Goal: Task Accomplishment & Management: Complete application form

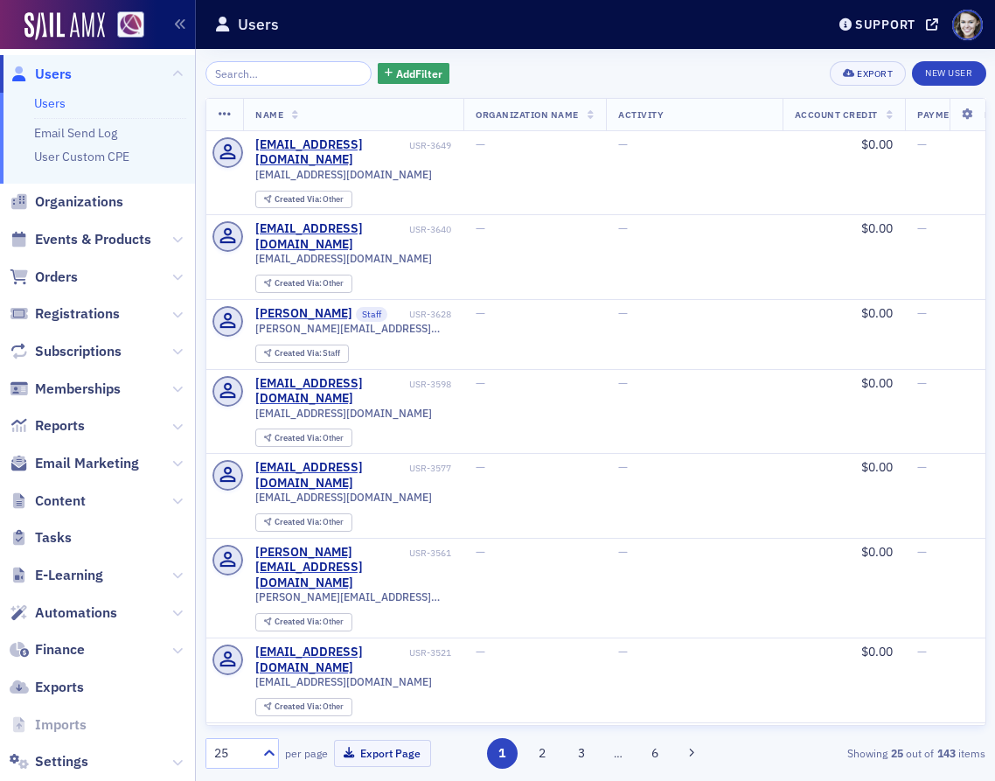
scroll to position [36, 0]
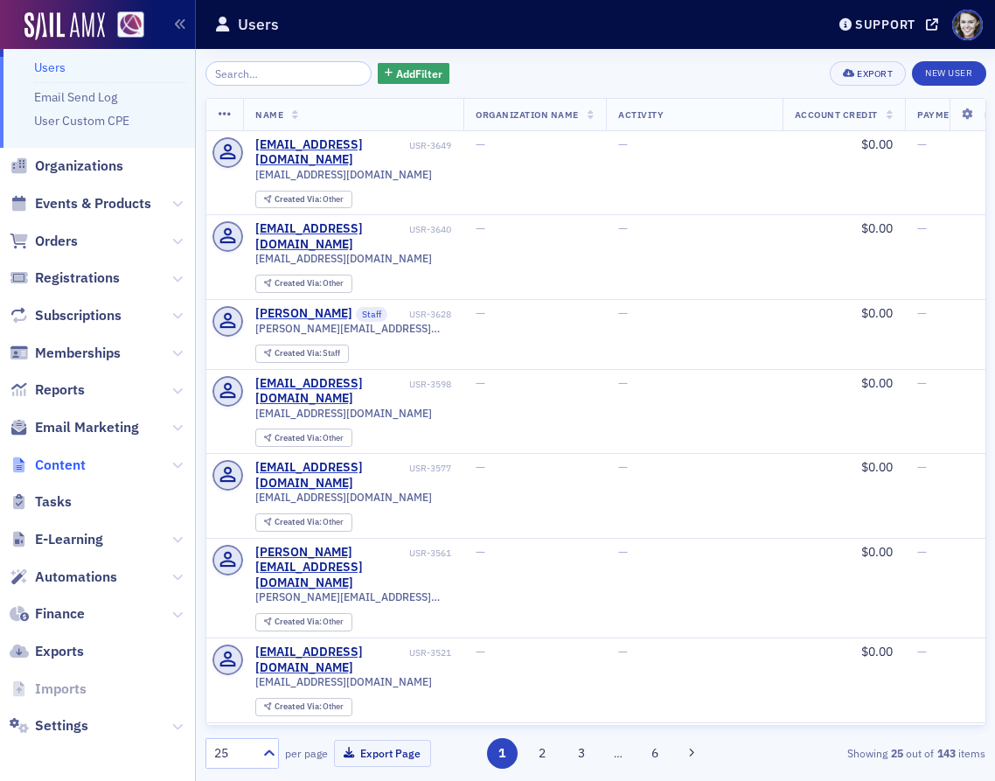
click at [51, 460] on span "Content" at bounding box center [60, 465] width 51 height 19
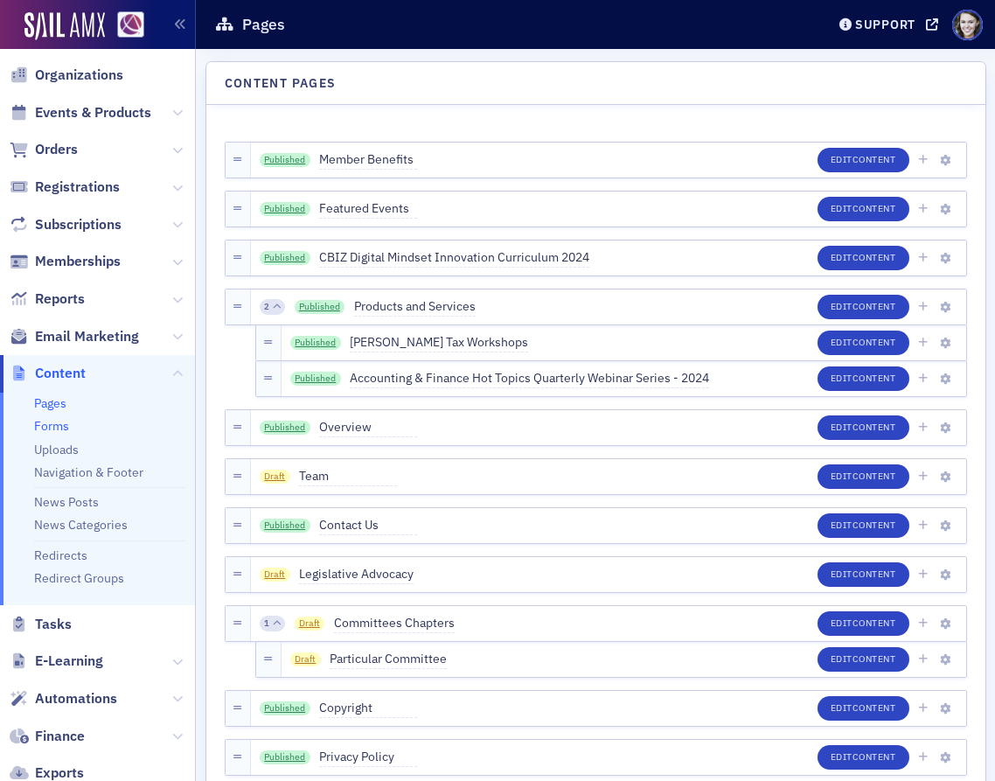
click at [51, 422] on link "Forms" at bounding box center [51, 426] width 35 height 16
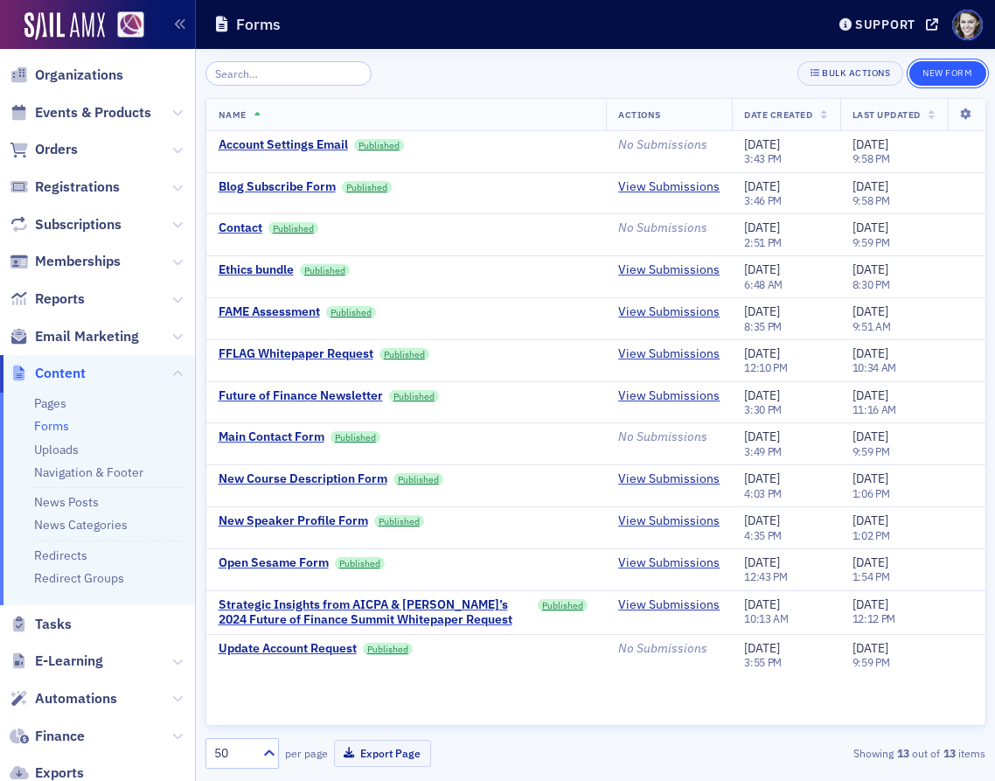
click at [932, 72] on button "New Form" at bounding box center [948, 73] width 76 height 24
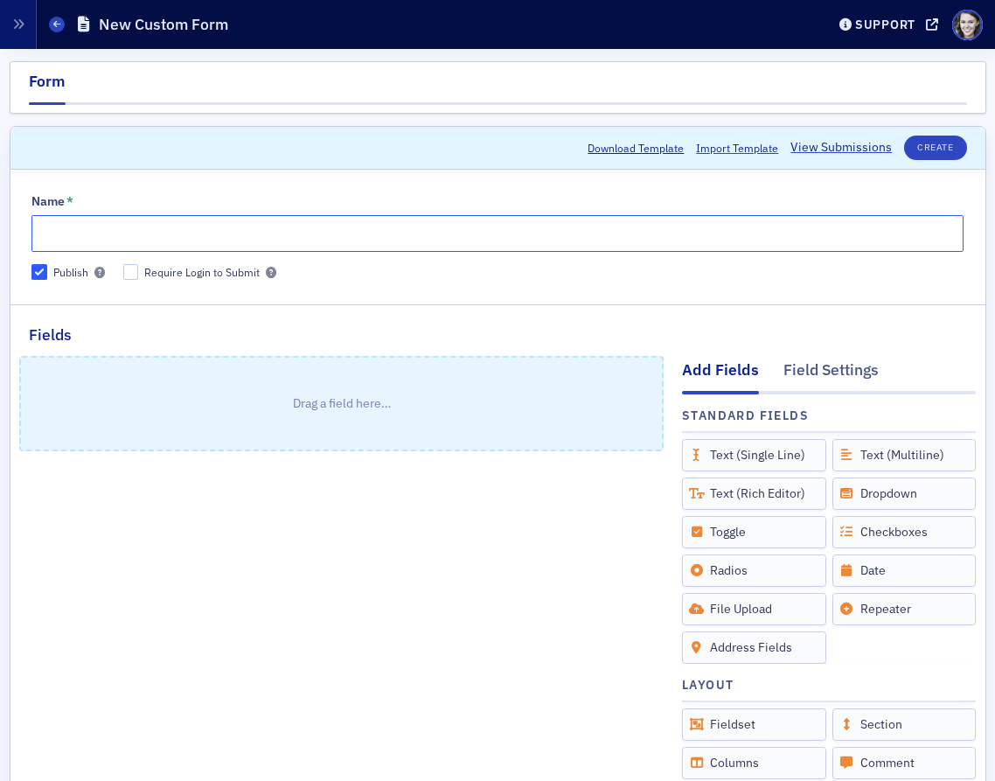
click at [390, 235] on input "Name *" at bounding box center [497, 233] width 932 height 37
type input "Strategic Planning Feedback Survey"
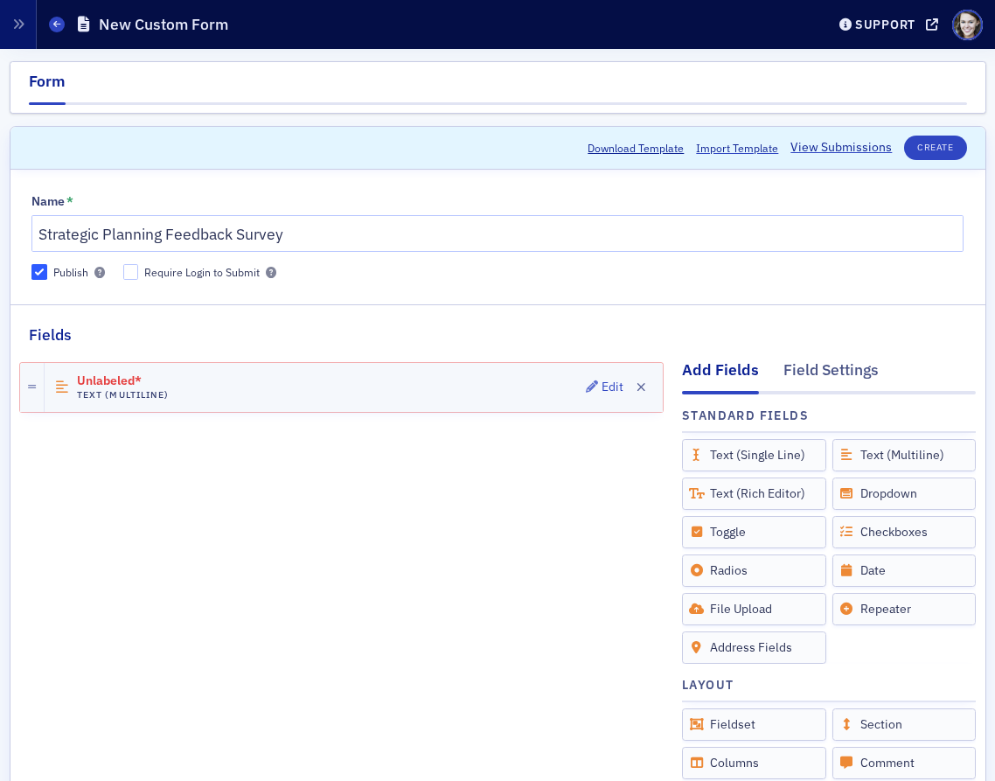
click at [122, 378] on span "Unlabeled*" at bounding box center [126, 381] width 98 height 14
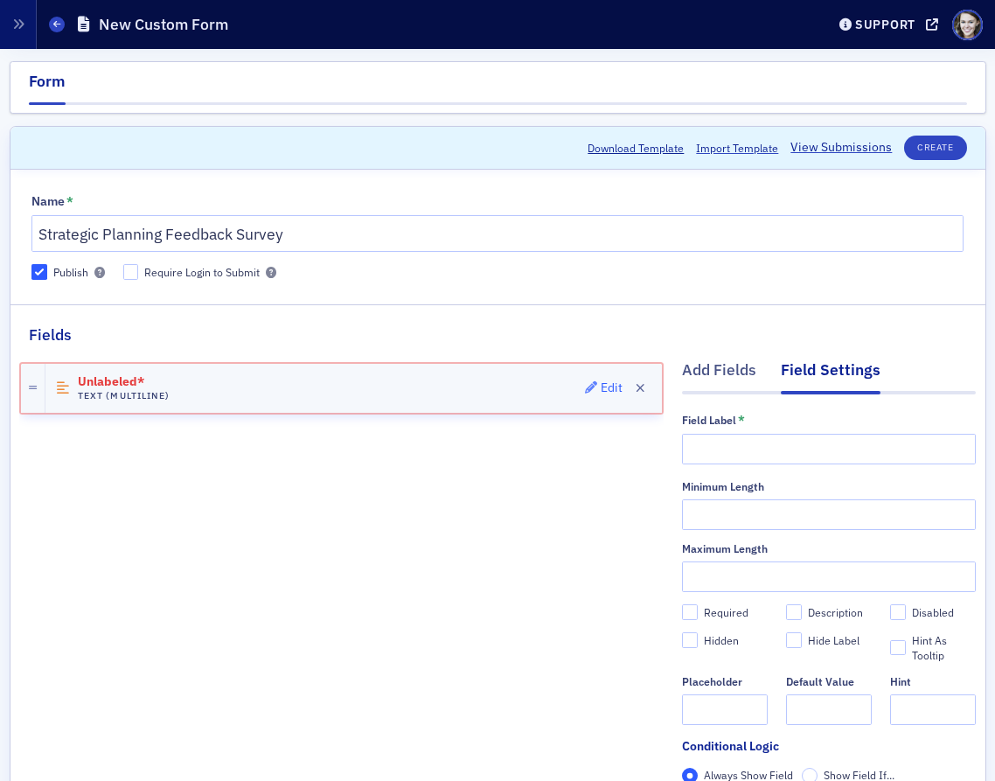
click at [604, 390] on div "Edit" at bounding box center [612, 388] width 22 height 10
click at [590, 384] on icon "button" at bounding box center [591, 387] width 12 height 12
click at [31, 393] on div at bounding box center [33, 388] width 24 height 49
click at [604, 387] on div "Edit" at bounding box center [612, 388] width 22 height 10
click at [778, 453] on input "text" at bounding box center [829, 449] width 294 height 31
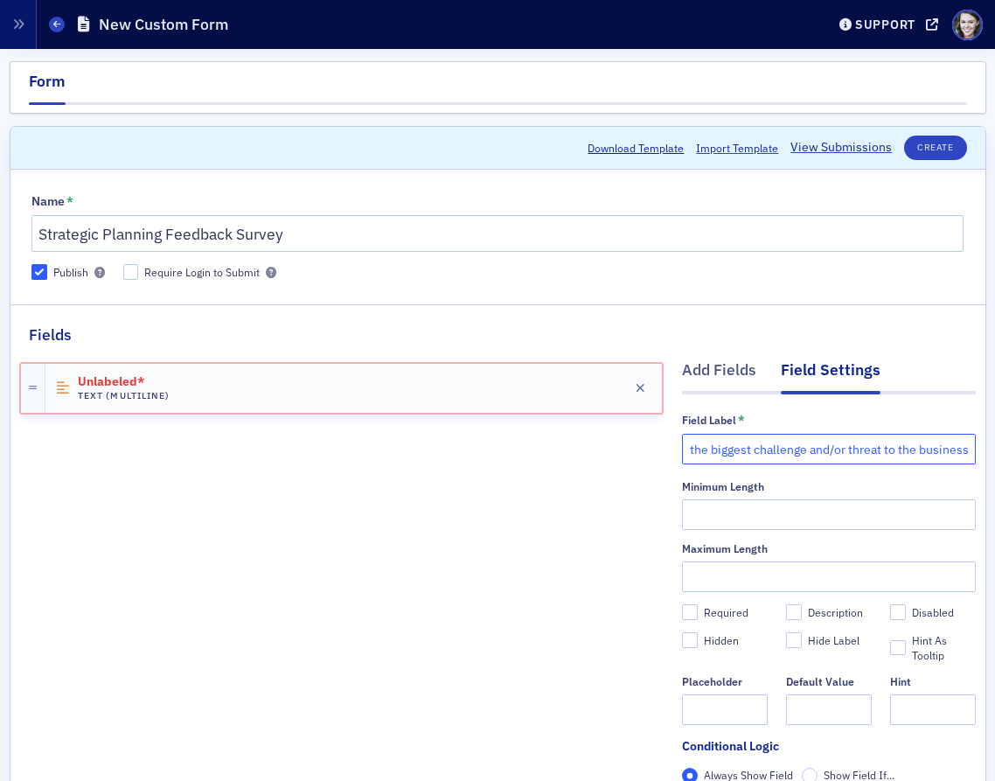
scroll to position [0, 47]
click at [841, 447] on input "What is the biggest challenge and/or threat to the business?" at bounding box center [829, 449] width 294 height 31
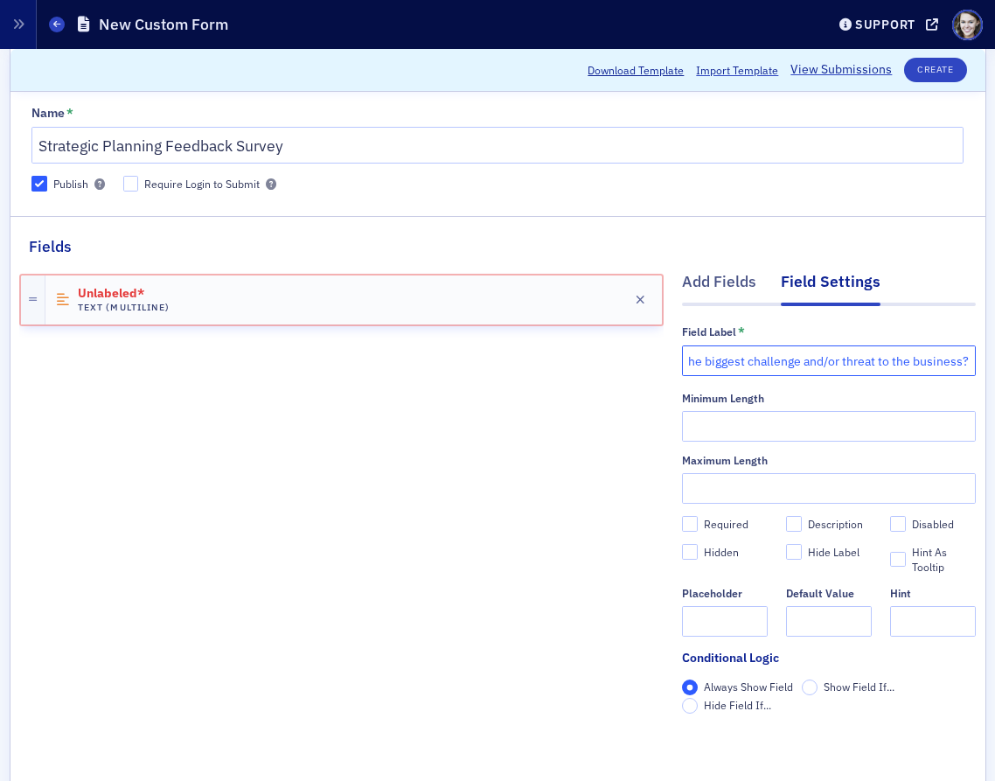
scroll to position [92, 0]
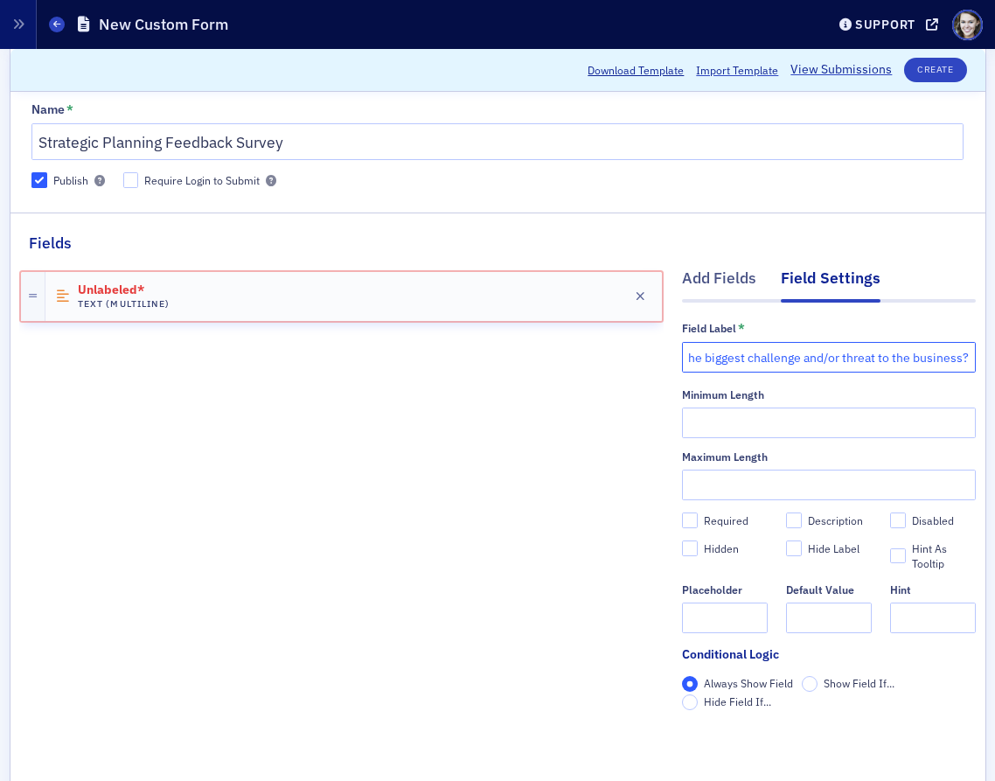
type input "What is the biggest challenge and/or threat to the business?"
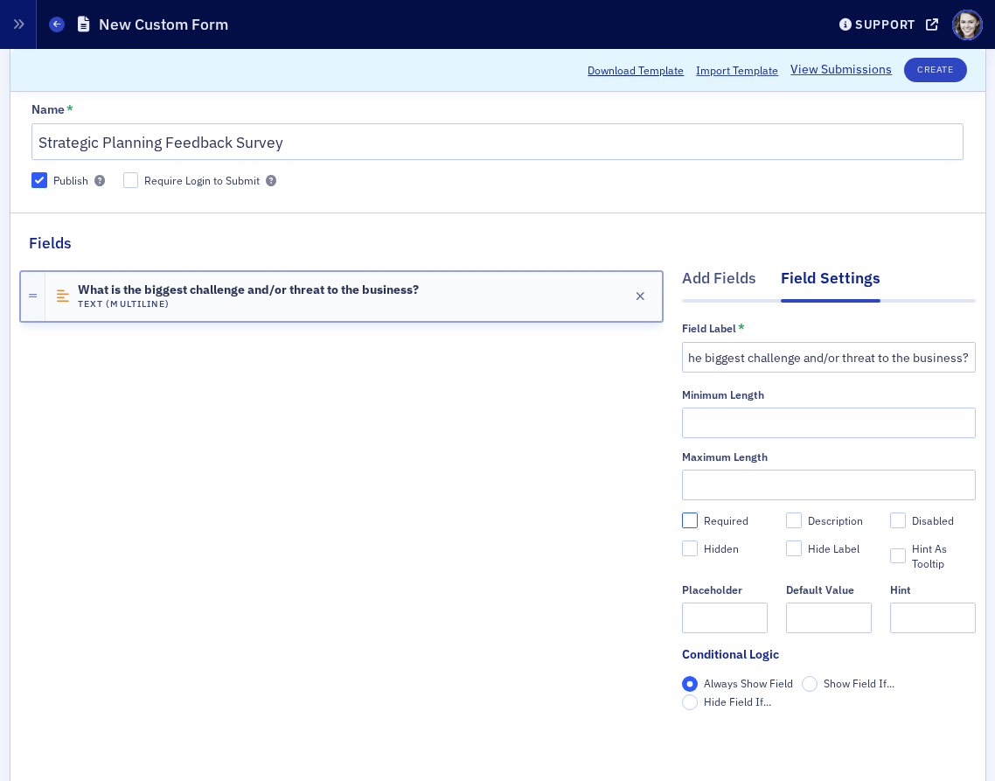
scroll to position [0, 0]
click at [690, 523] on input "Required" at bounding box center [690, 521] width 16 height 16
checkbox input "true"
type input "required"
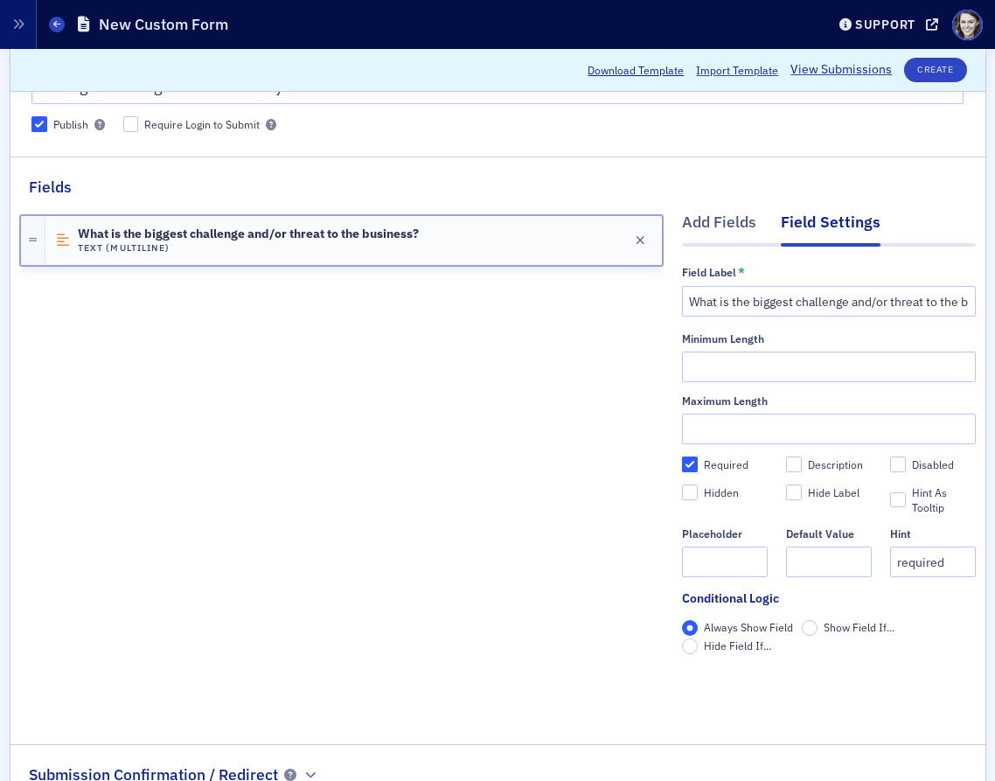
scroll to position [104, 0]
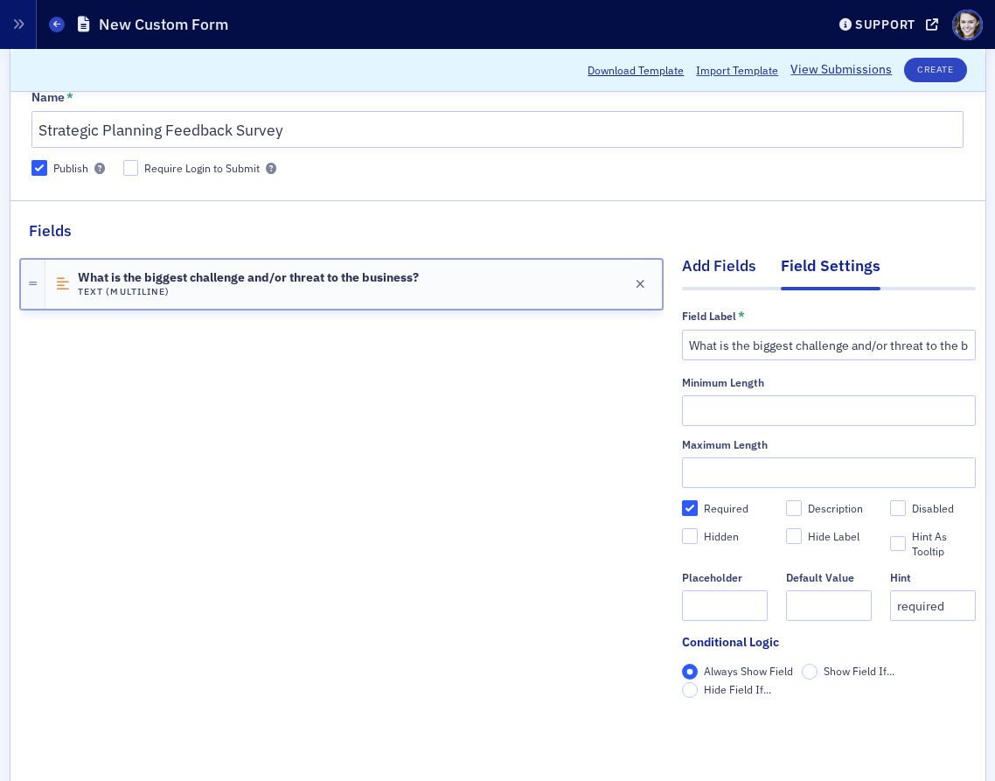
click at [730, 270] on div "Add Fields" at bounding box center [719, 271] width 74 height 32
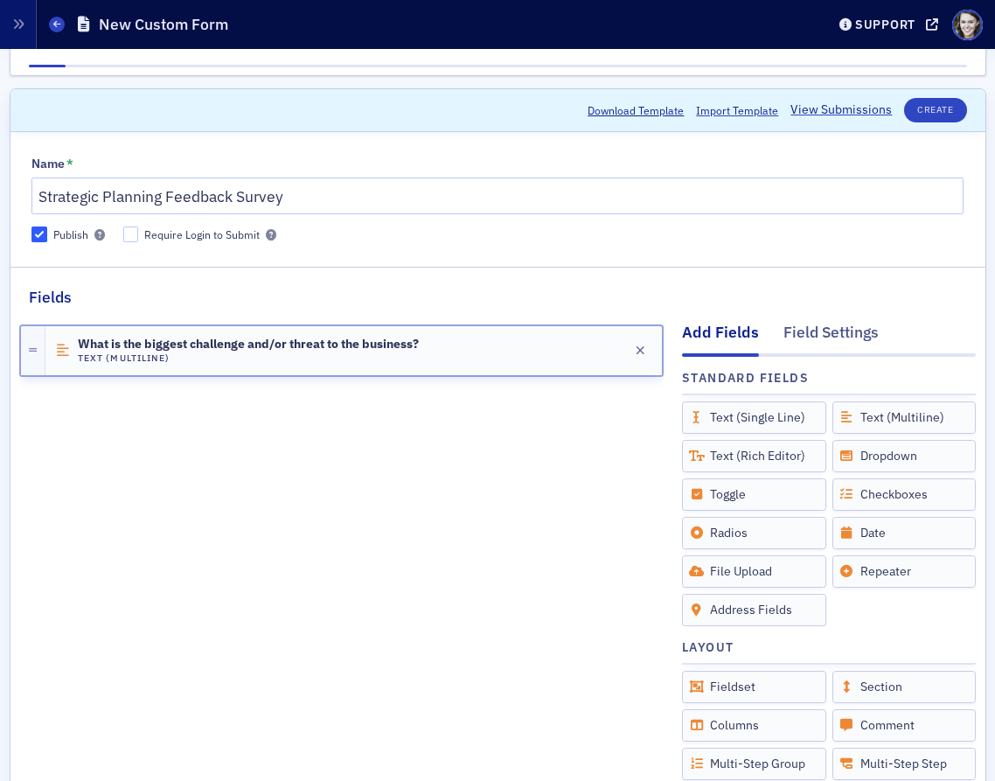
scroll to position [36, 0]
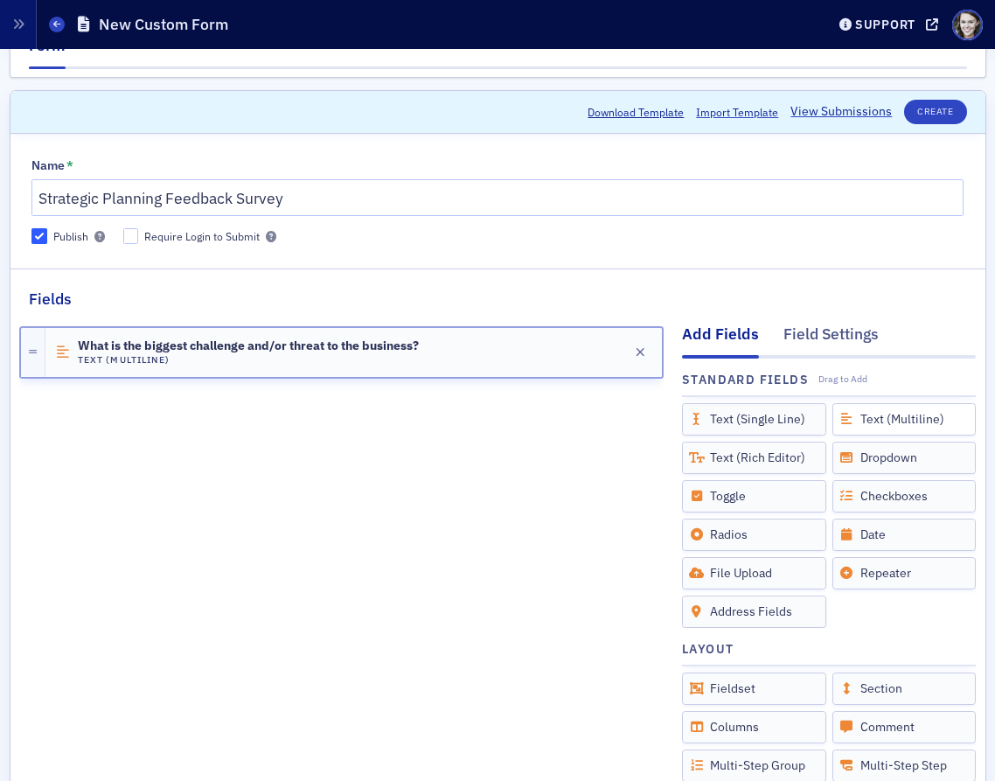
click at [879, 429] on div "Text (Multiline)" at bounding box center [905, 419] width 144 height 32
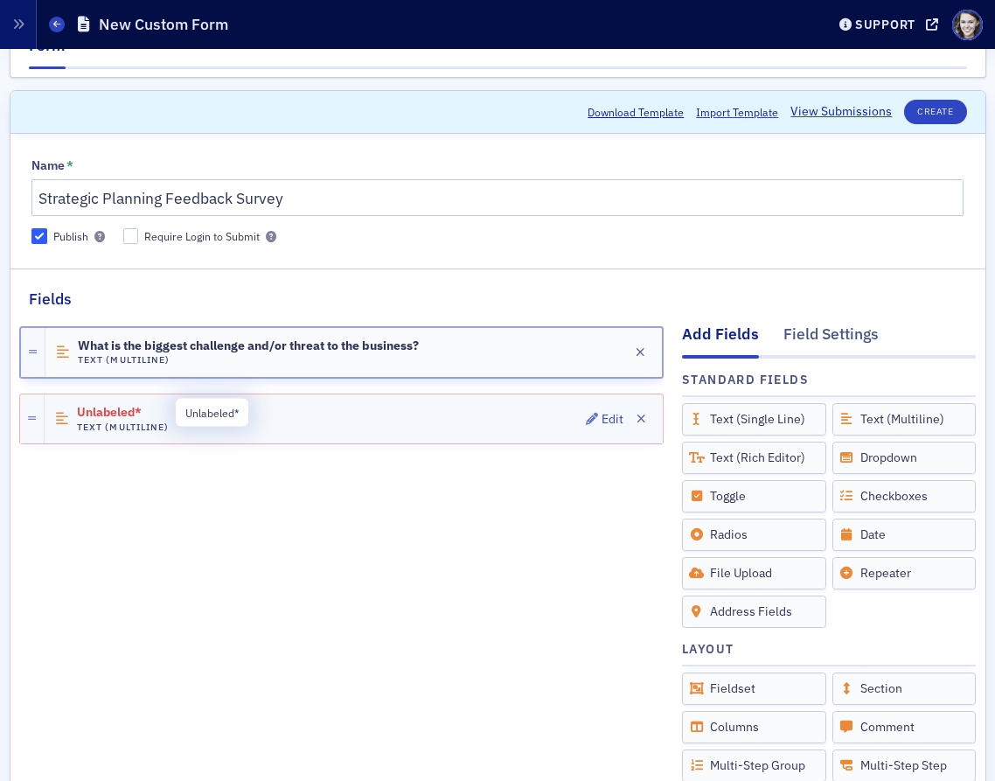
click at [121, 412] on span "Unlabeled*" at bounding box center [126, 413] width 98 height 14
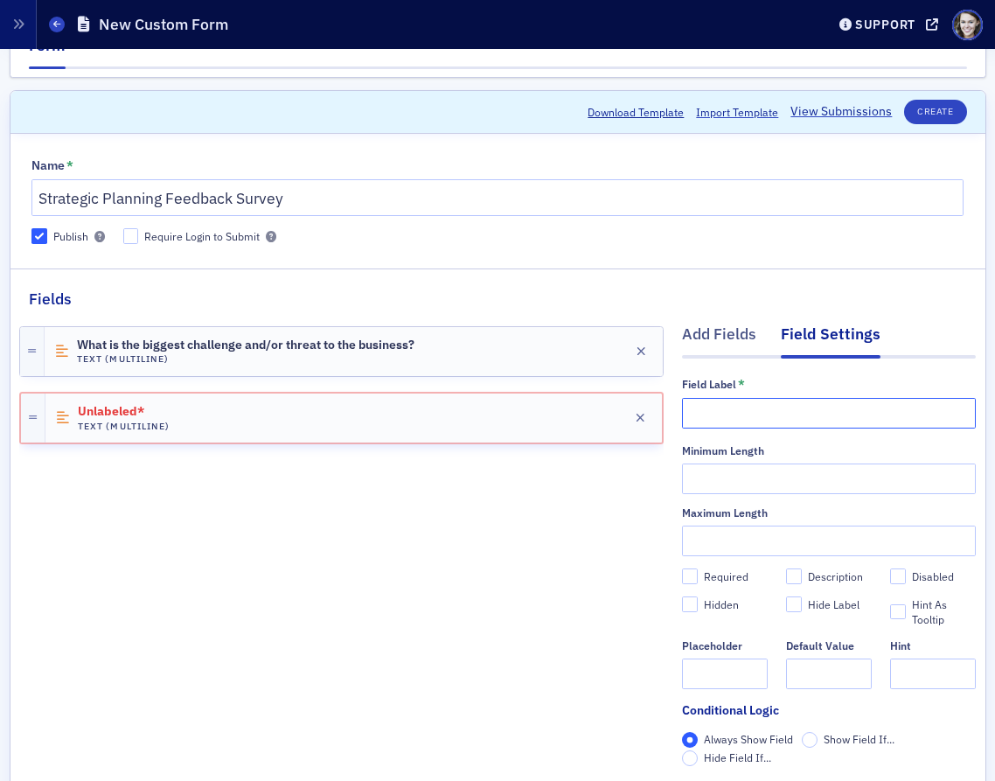
click at [727, 411] on input "text" at bounding box center [829, 413] width 294 height 31
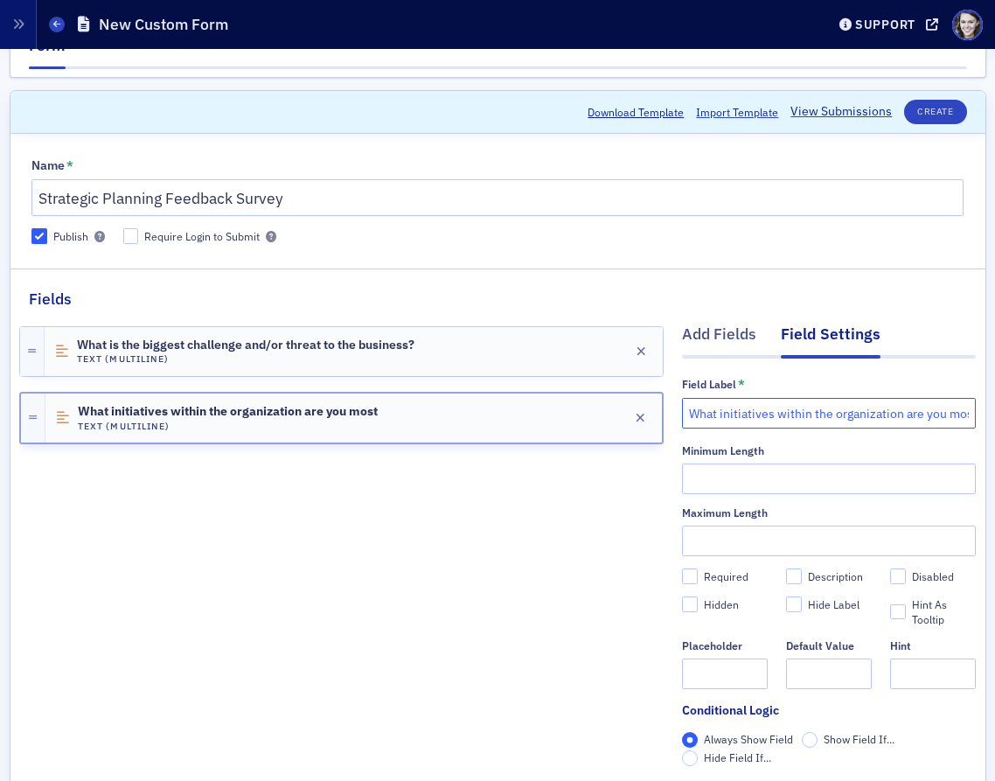
click at [953, 414] on input "What initiatives within the organization are you most" at bounding box center [829, 413] width 294 height 31
click at [901, 415] on input "What initiatives within the organization are you most excited about?" at bounding box center [829, 413] width 294 height 31
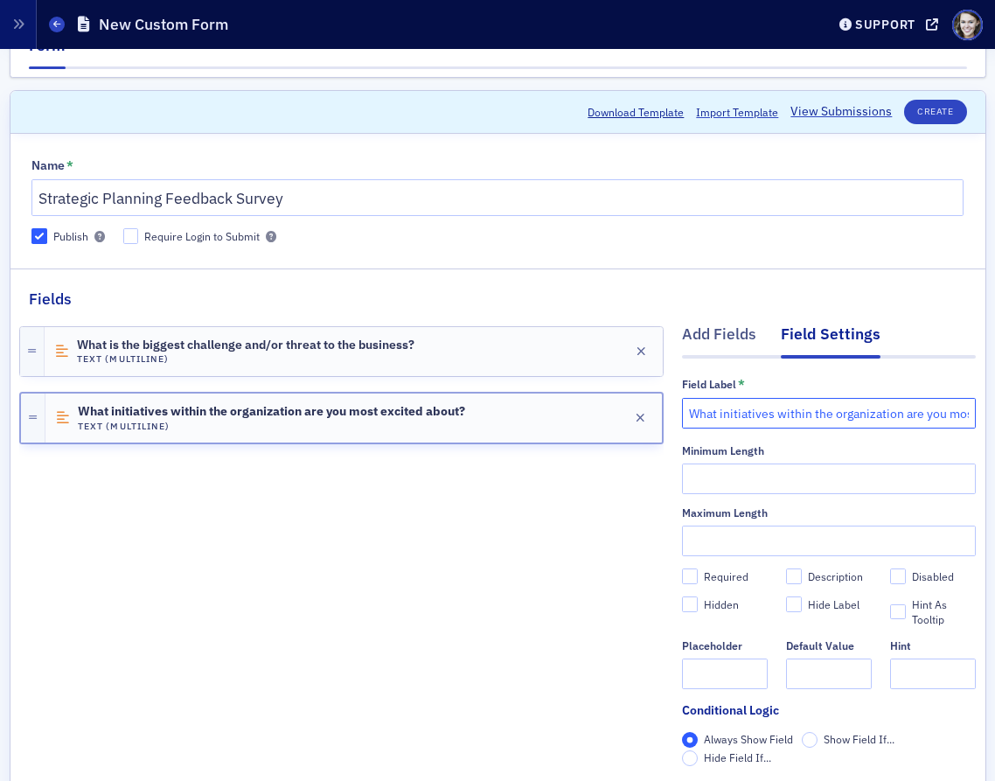
click at [901, 415] on input "What initiatives within the organization are you most excited about?" at bounding box center [829, 413] width 294 height 31
click at [810, 415] on input "What initiatives within the organization are you most excited about? (Technolog…" at bounding box center [829, 413] width 294 height 31
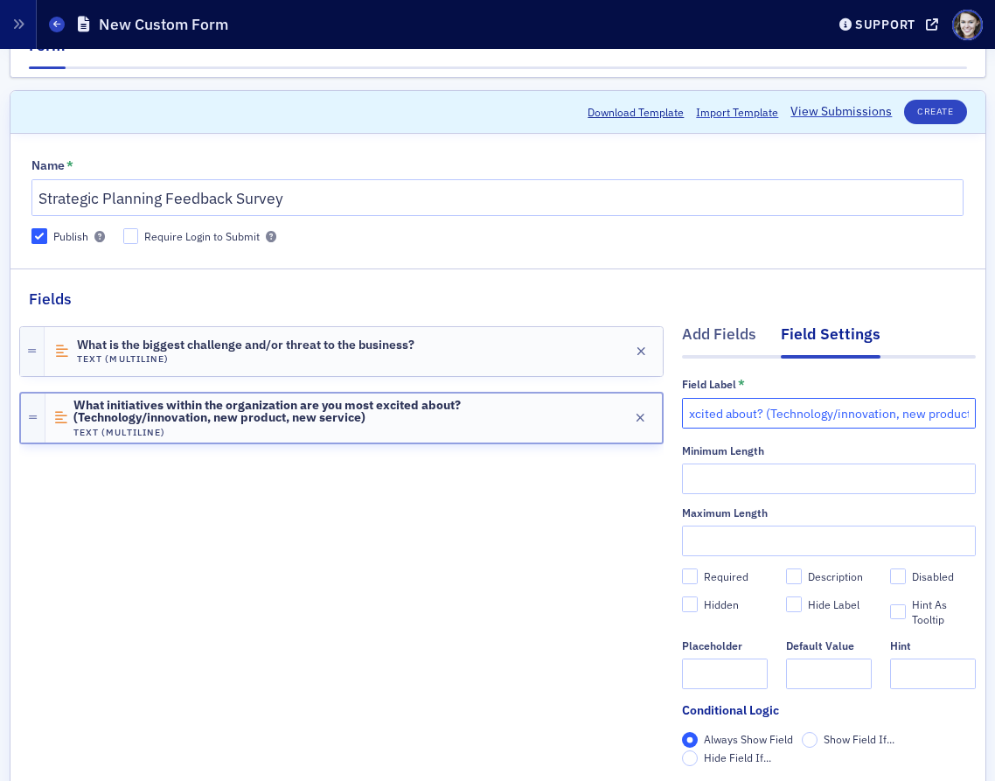
click at [758, 409] on input "What initiatives within the organization are you most excited about? (Technolog…" at bounding box center [829, 413] width 294 height 31
click at [758, 409] on input "What initiatives within the organization are you most excited about (technology…" at bounding box center [829, 413] width 294 height 31
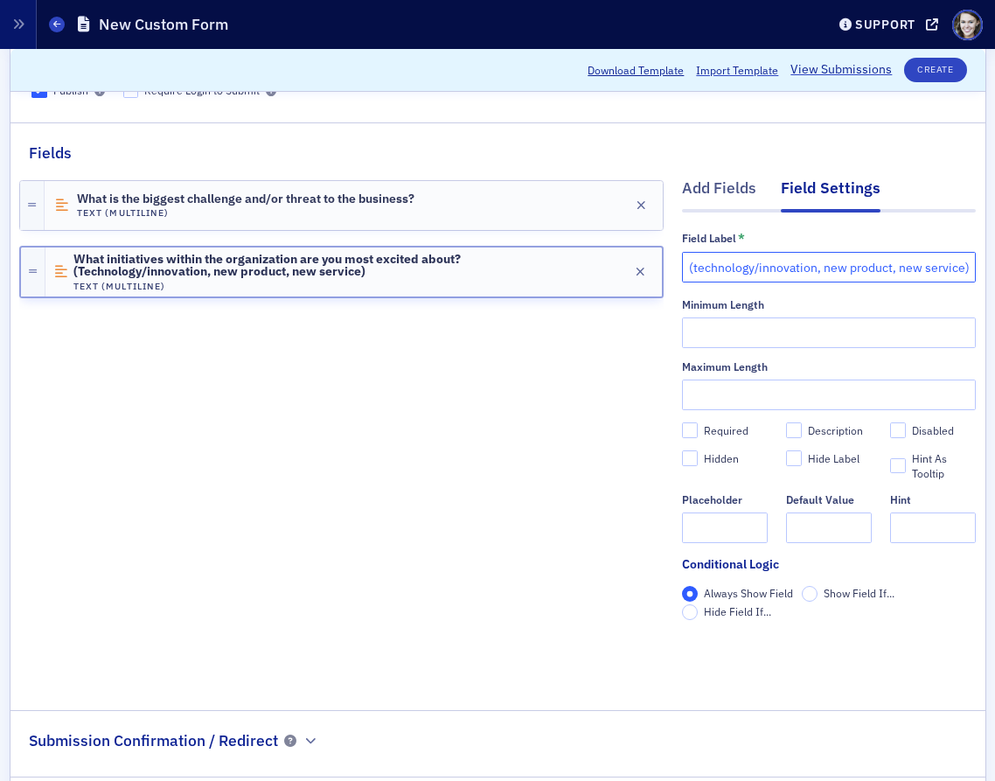
scroll to position [184, 0]
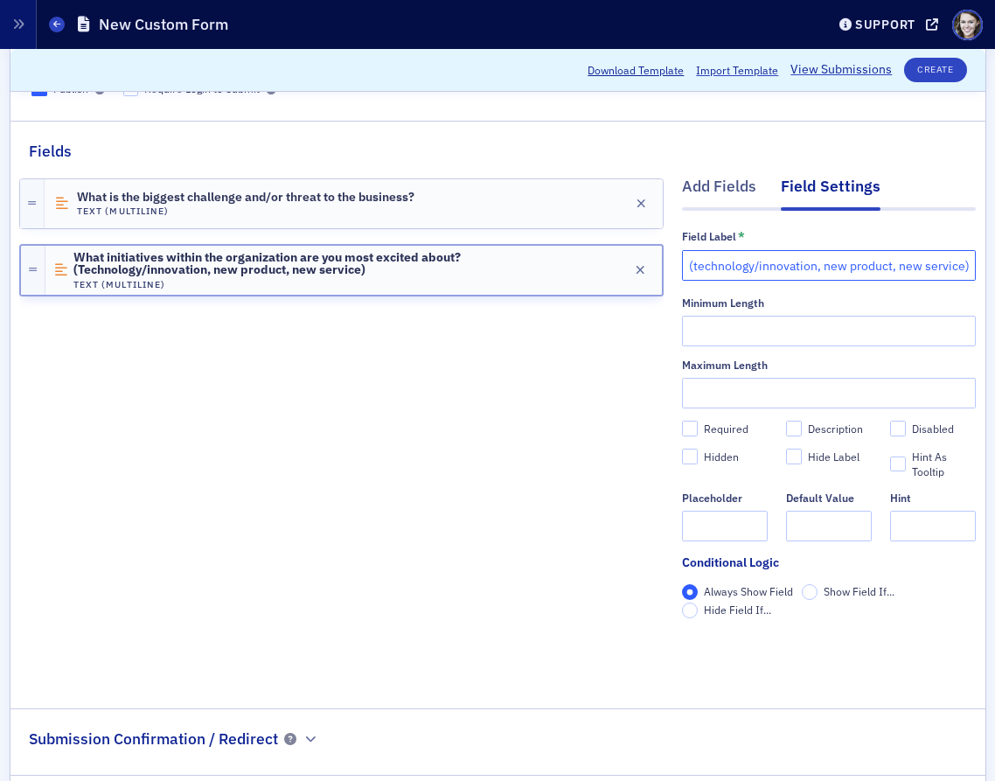
type input "What initiatives within the organization are you most excited about (technology…"
click at [697, 412] on div "Minimum Length Maximum Length Required Description Disabled Hidden Hide Label H…" at bounding box center [829, 419] width 294 height 245
click at [692, 426] on input "Required" at bounding box center [690, 429] width 16 height 16
checkbox input "true"
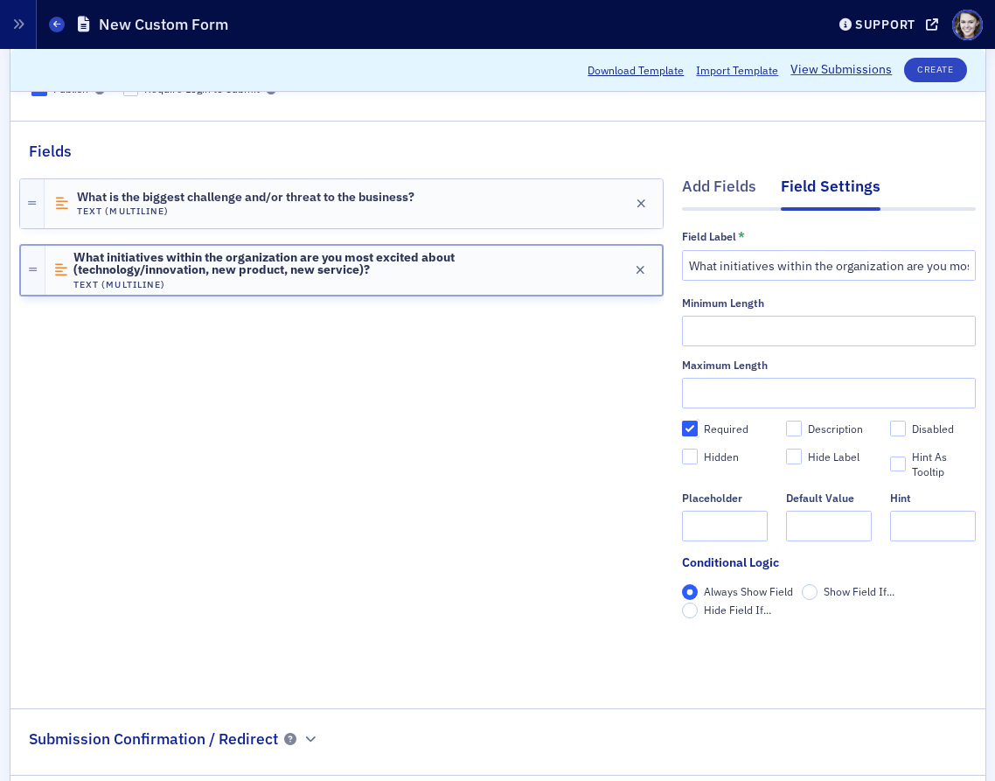
type input "required"
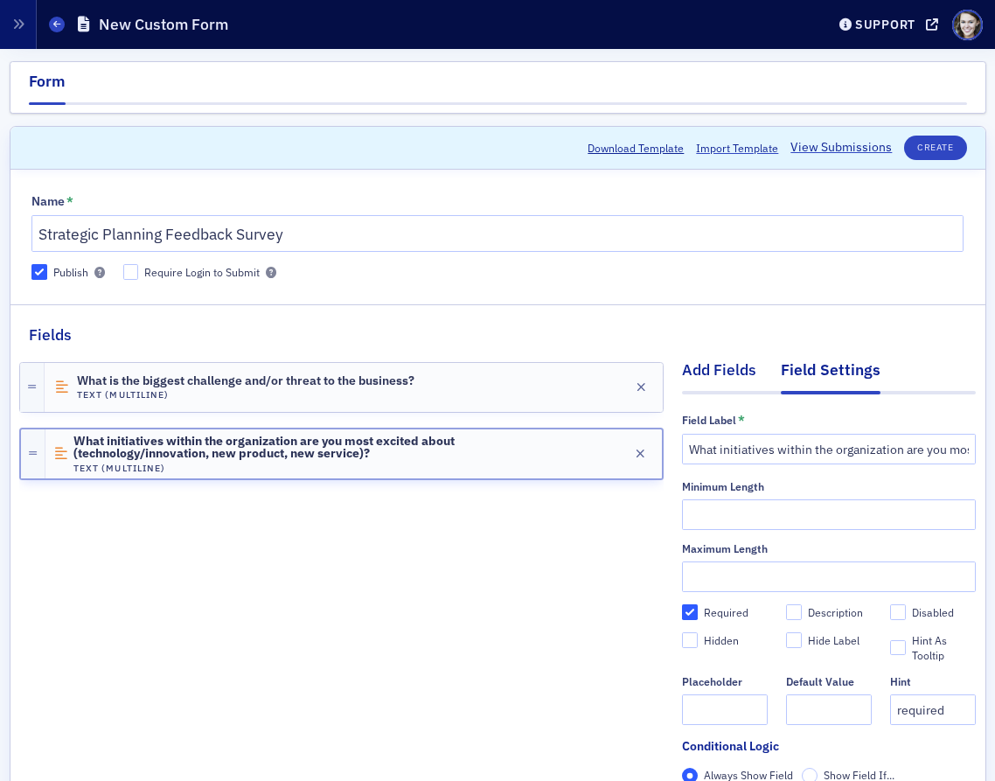
click at [732, 366] on div "Add Fields" at bounding box center [719, 375] width 74 height 32
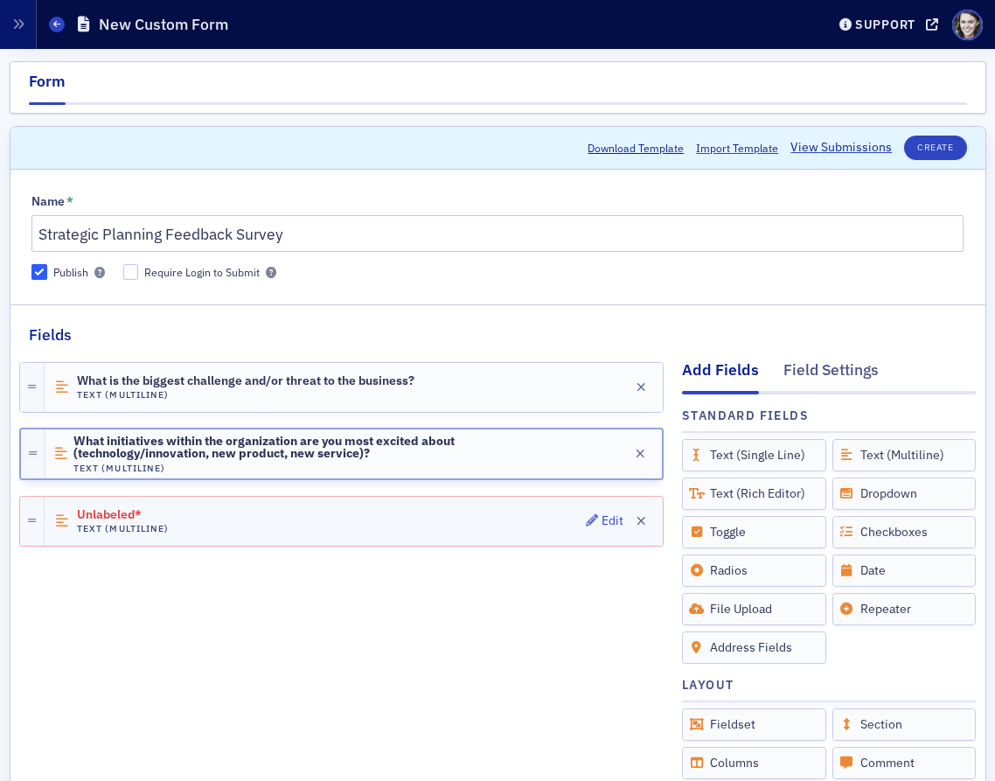
click at [346, 516] on div "Unlabeled* Text (Multiline) Edit" at bounding box center [354, 521] width 618 height 49
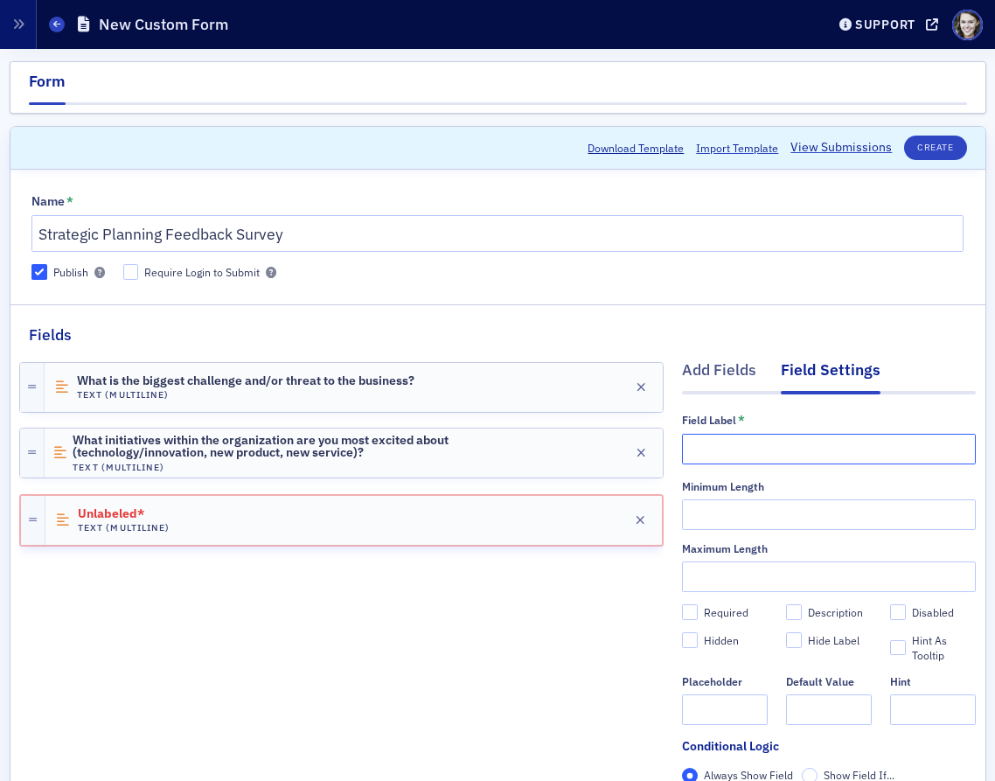
click at [811, 450] on input "text" at bounding box center [829, 449] width 294 height 31
type input "What is the biggest opportunity you see in the future?"
click at [693, 613] on input "Required" at bounding box center [690, 612] width 16 height 16
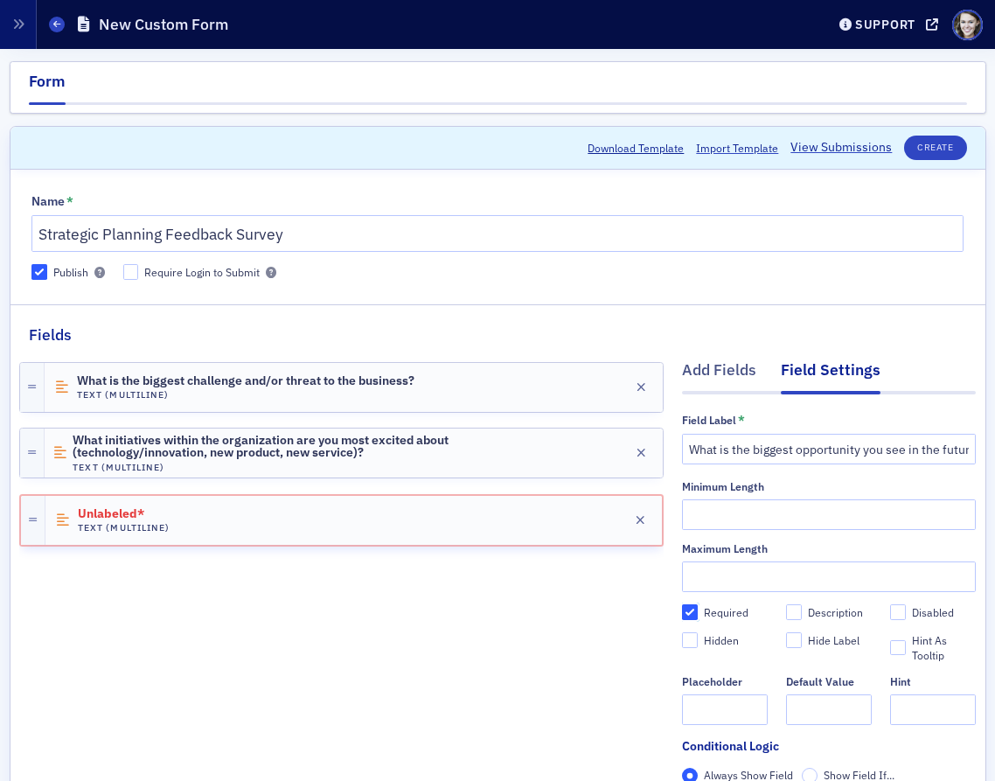
checkbox input "true"
type input "required"
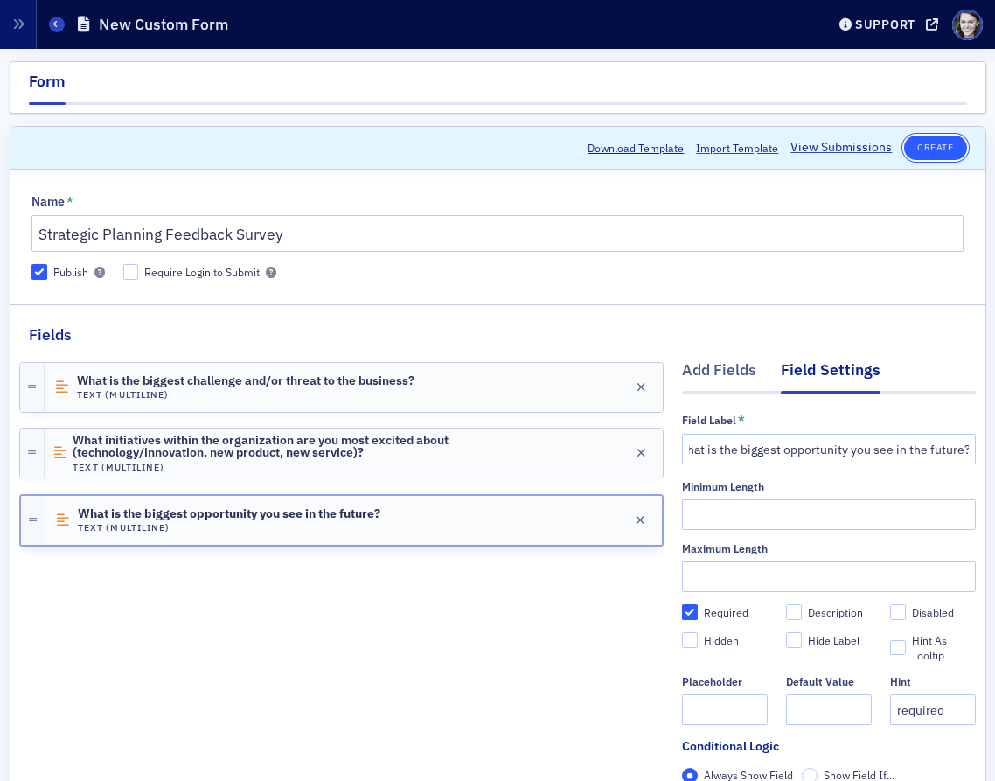
click at [946, 152] on button "Create" at bounding box center [935, 148] width 62 height 24
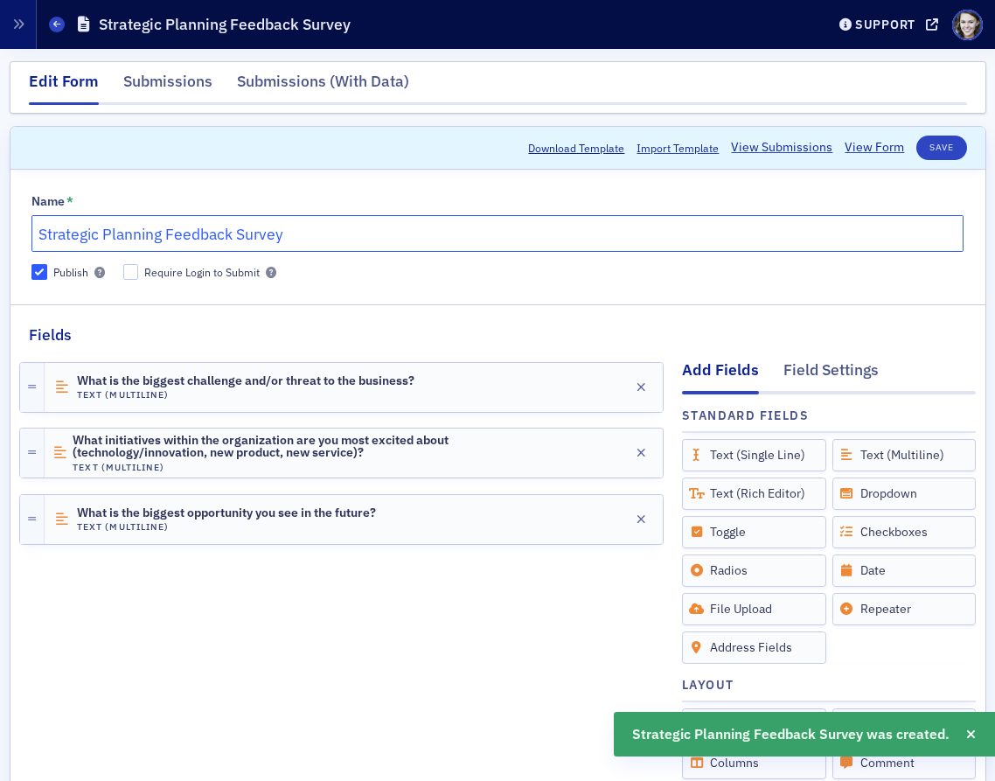
click at [703, 238] on input "Strategic Planning Feedback Survey" at bounding box center [497, 233] width 932 height 37
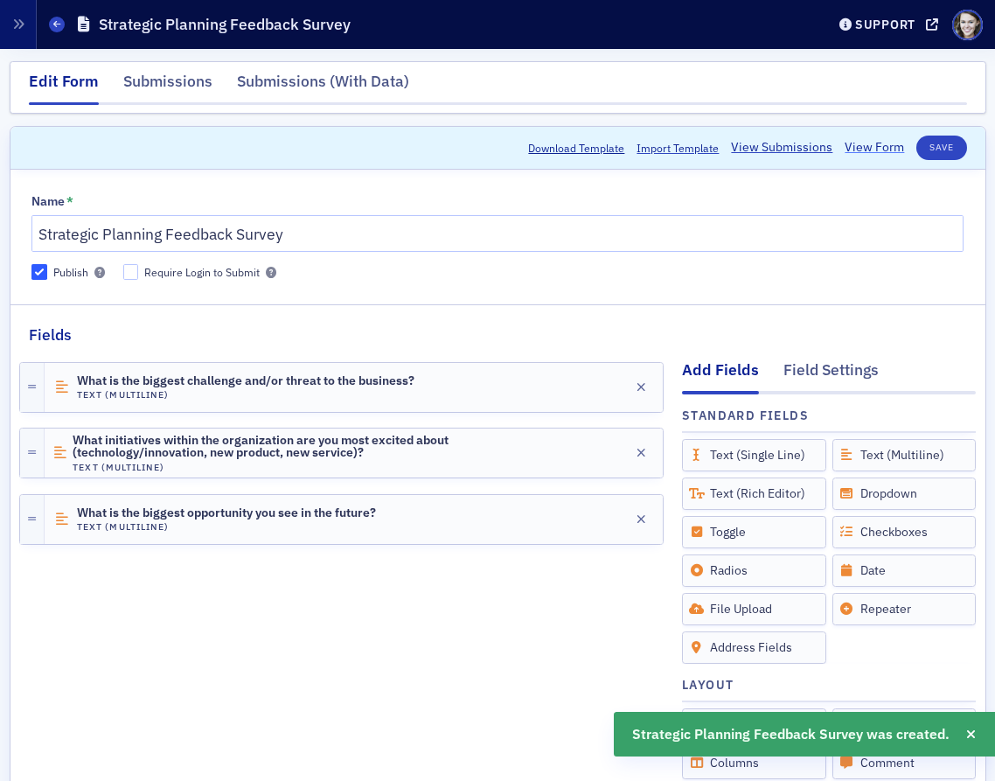
click at [870, 145] on link "View Form" at bounding box center [874, 147] width 59 height 18
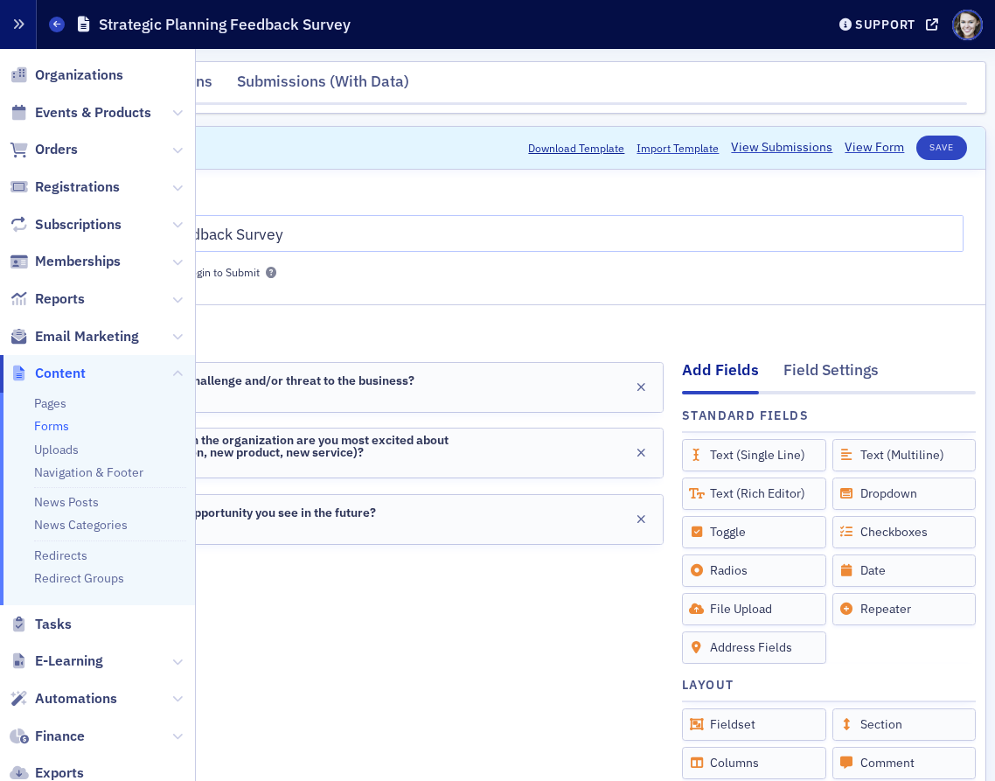
click at [24, 23] on button "button" at bounding box center [18, 24] width 37 height 49
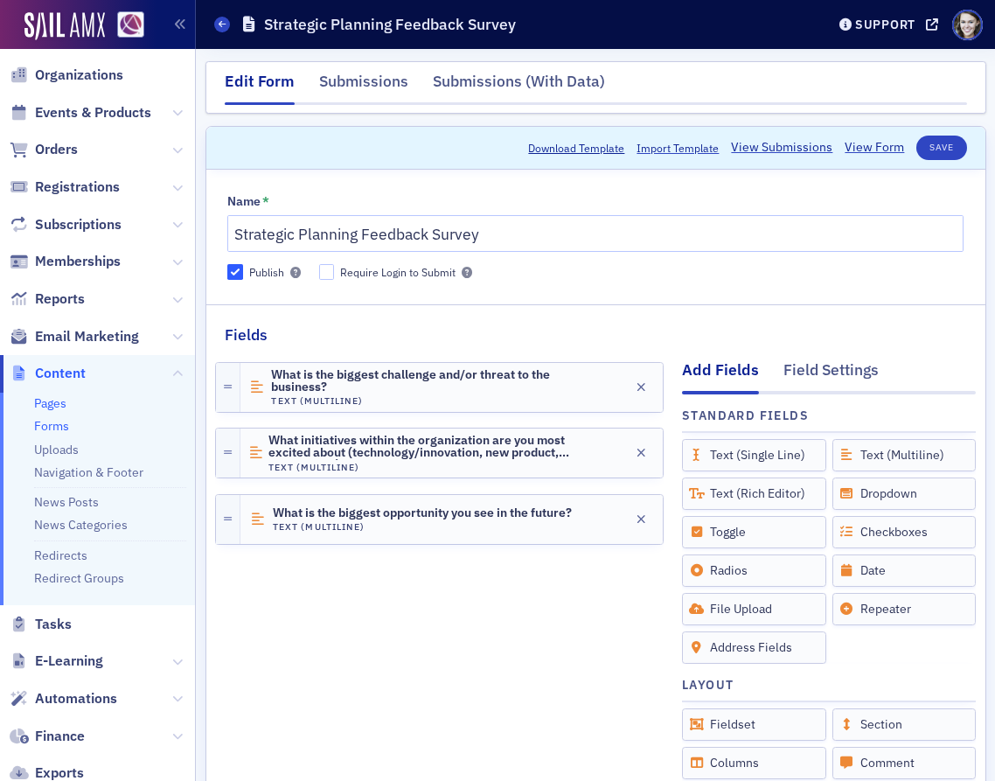
click at [39, 404] on link "Pages" at bounding box center [50, 403] width 32 height 16
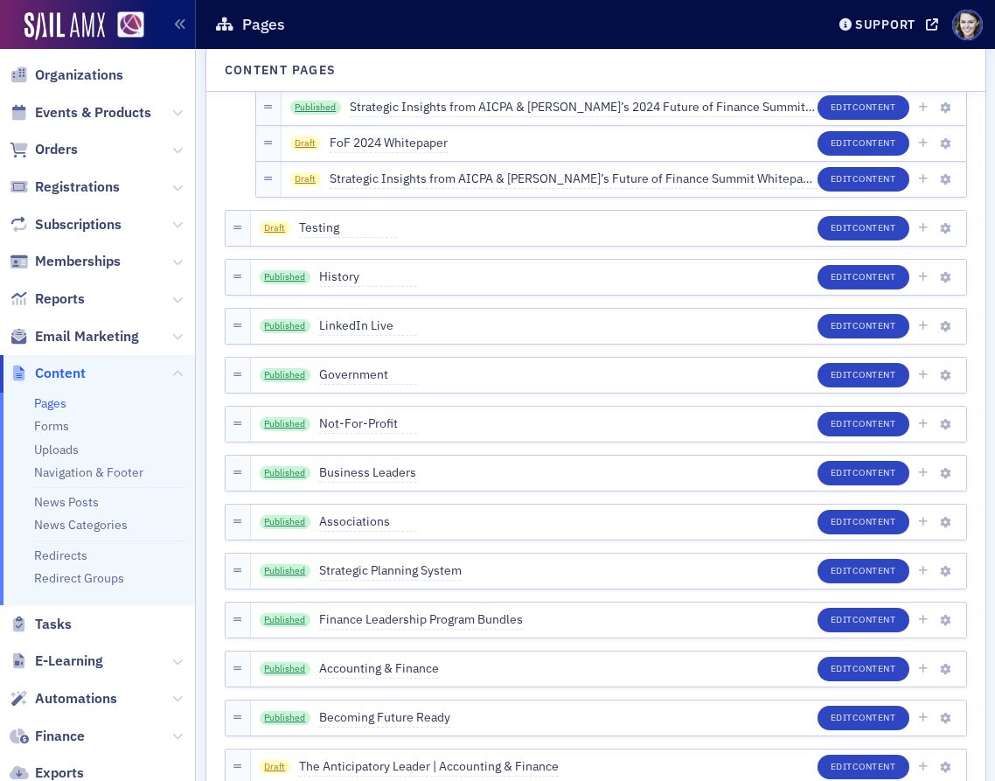
scroll to position [1084, 0]
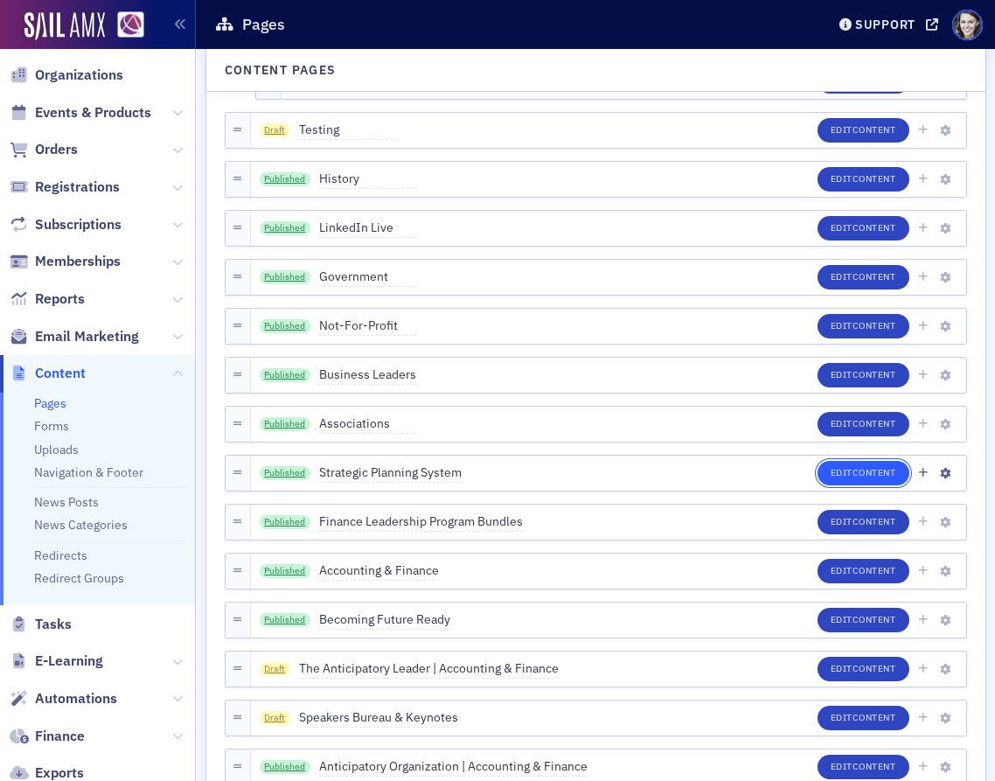
click at [860, 474] on span "Content" at bounding box center [875, 472] width 44 height 12
click at [949, 476] on icon "button" at bounding box center [945, 474] width 10 height 10
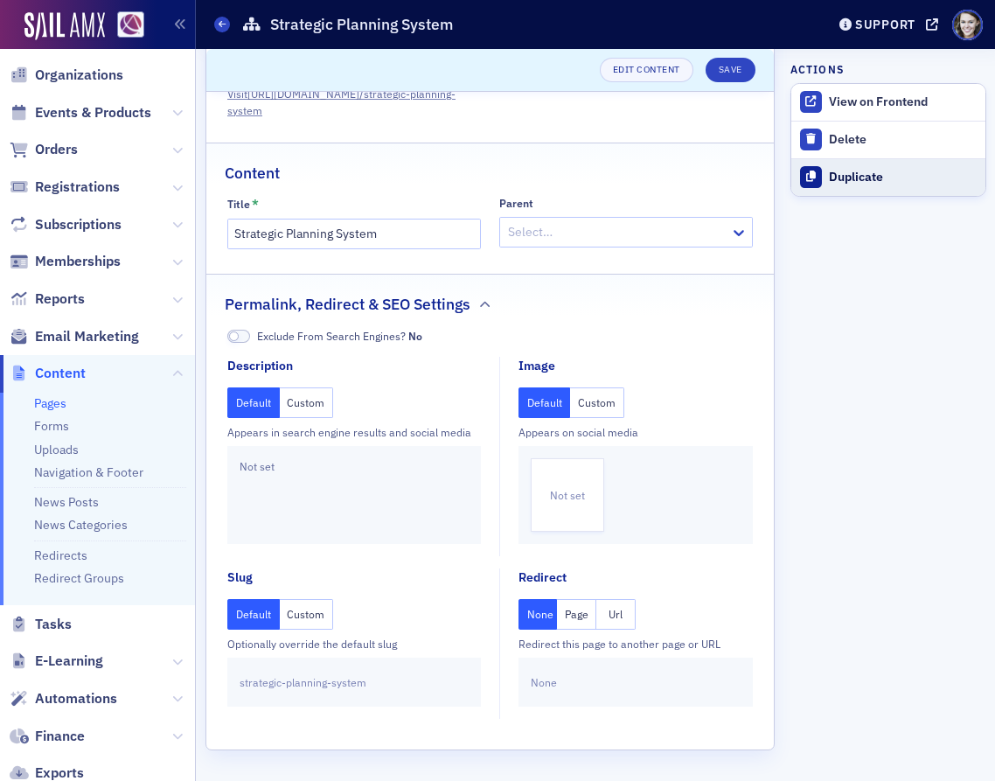
click at [858, 185] on div "Duplicate" at bounding box center [902, 178] width 147 height 16
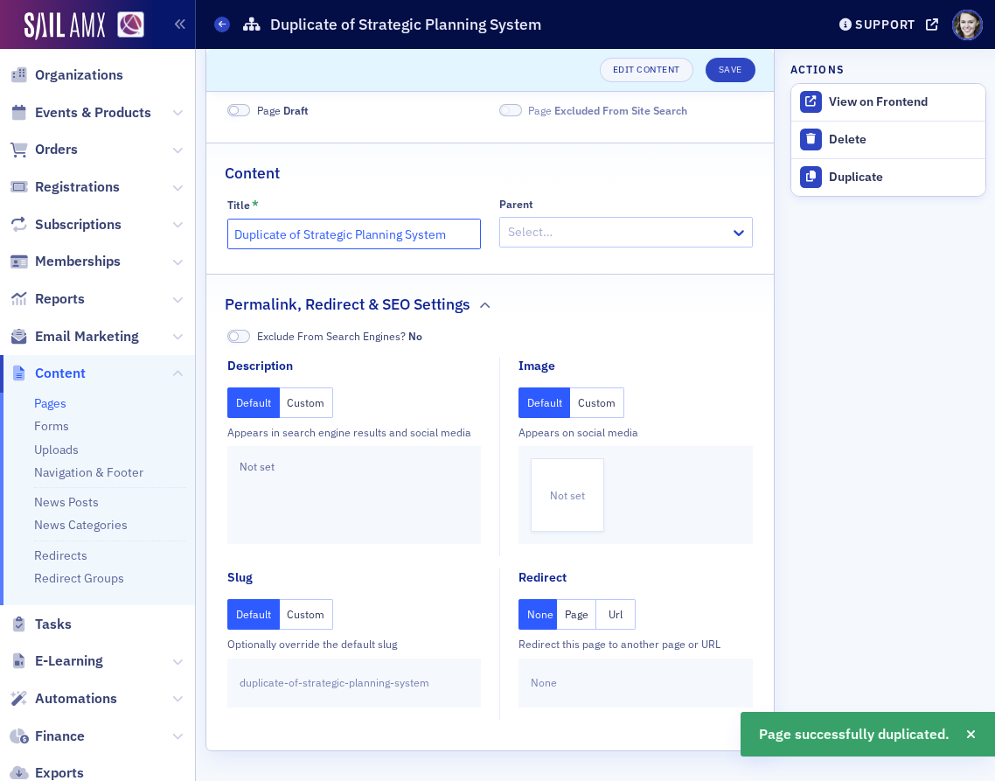
drag, startPoint x: 304, startPoint y: 228, endPoint x: 184, endPoint y: 227, distance: 119.8
click at [184, 227] on div "Users Organizations Events & Products Orders Registrations Subscriptions Member…" at bounding box center [497, 390] width 995 height 781
click at [440, 232] on input "Strategic Planning System" at bounding box center [354, 234] width 254 height 31
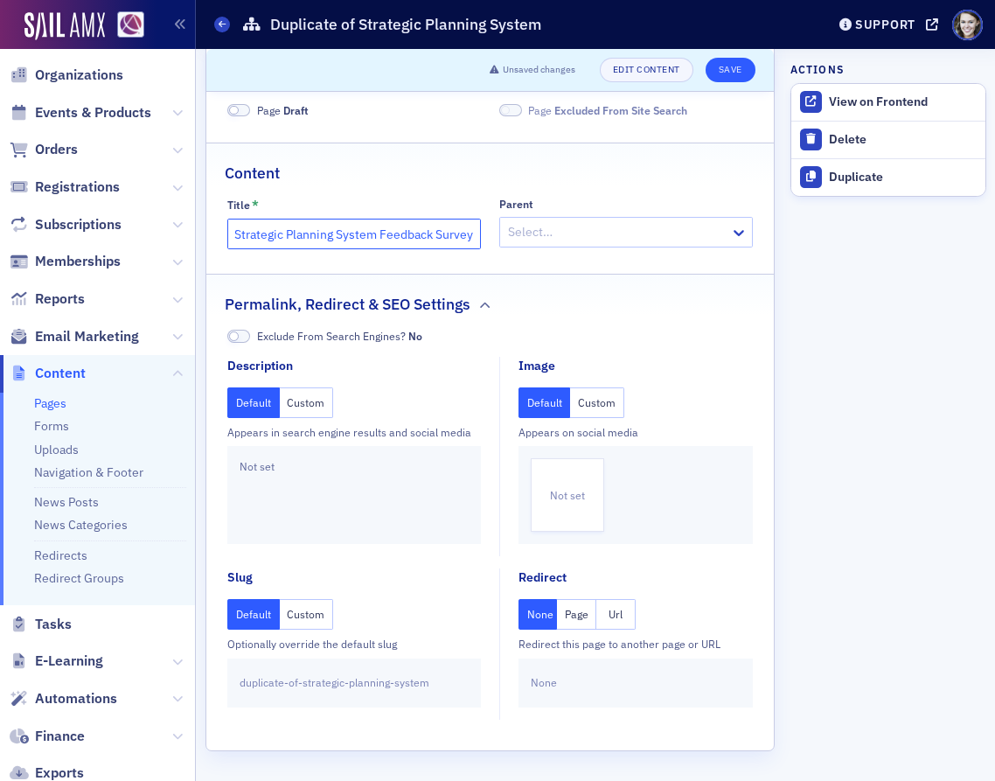
type input "Strategic Planning System Feedback Survey"
click at [725, 74] on button "Save" at bounding box center [731, 70] width 50 height 24
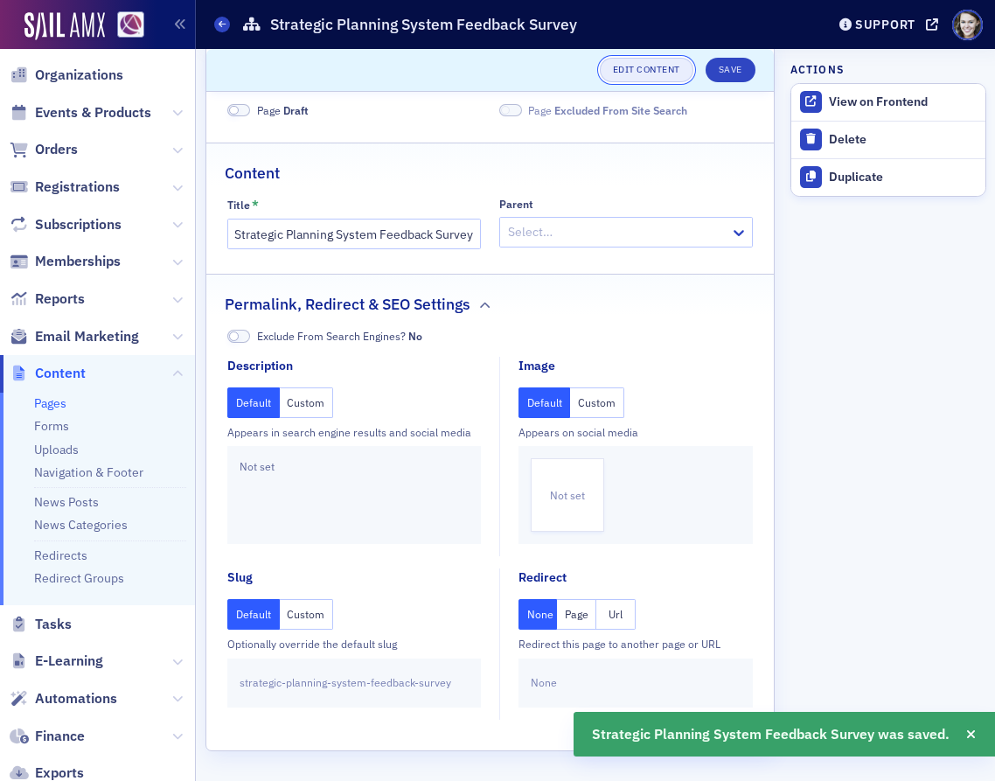
click at [648, 67] on link "Edit Content" at bounding box center [647, 70] width 94 height 24
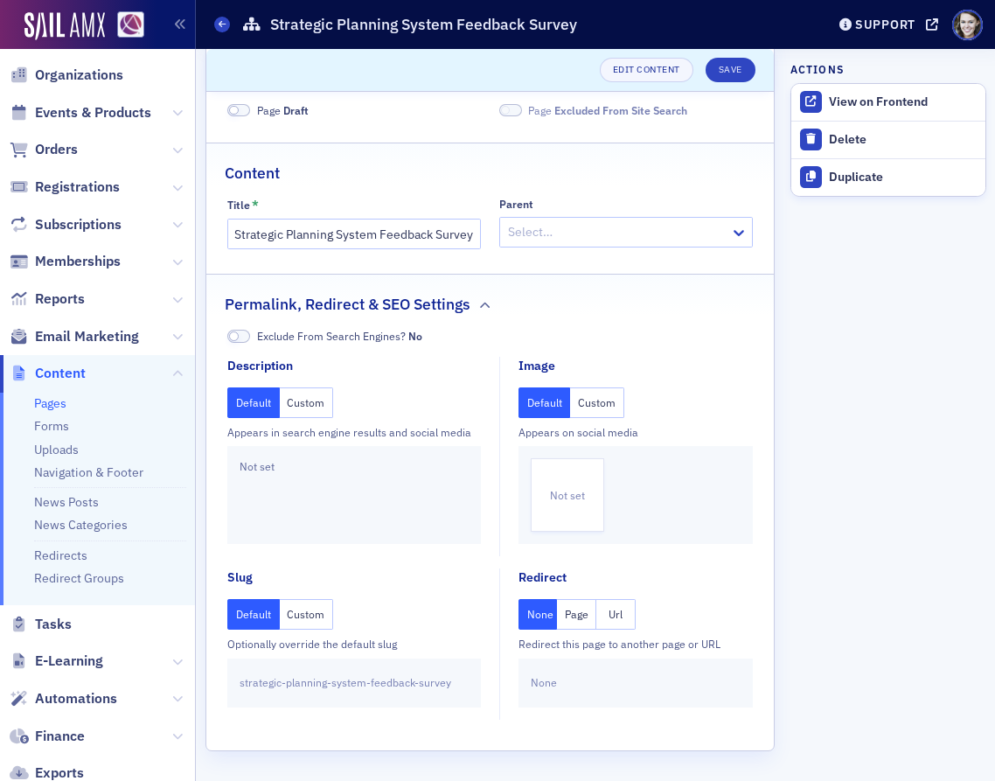
click at [728, 83] on header "Edit Content Save" at bounding box center [490, 70] width 569 height 43
click at [728, 72] on button "Save" at bounding box center [731, 70] width 50 height 24
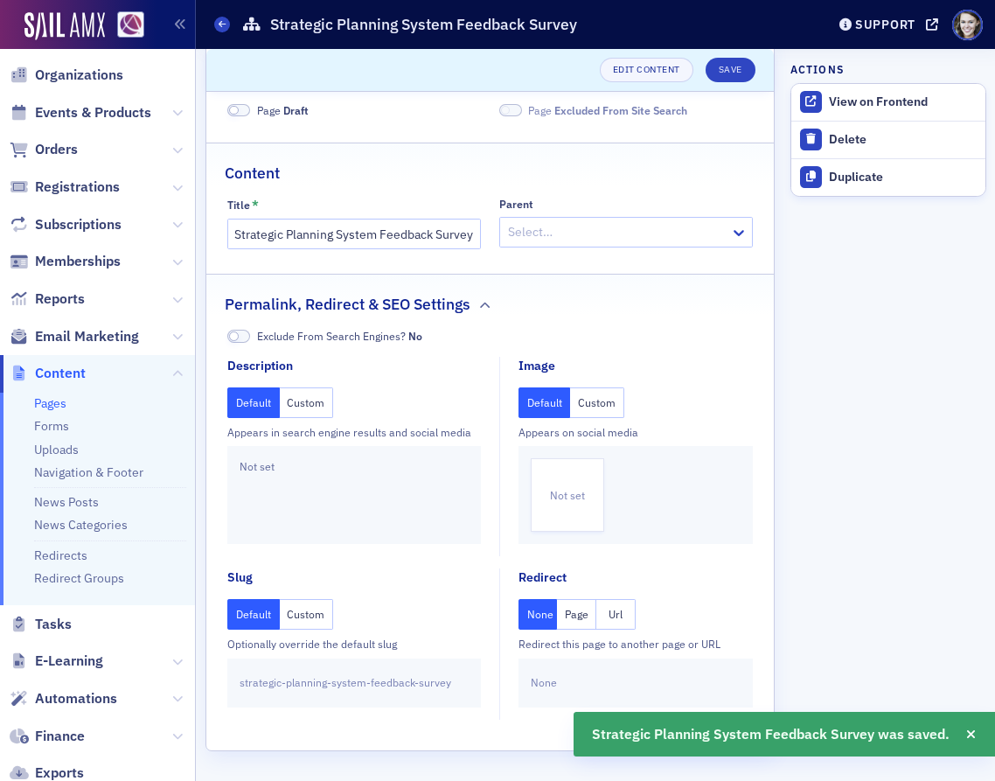
click at [63, 407] on link "Pages" at bounding box center [50, 403] width 32 height 16
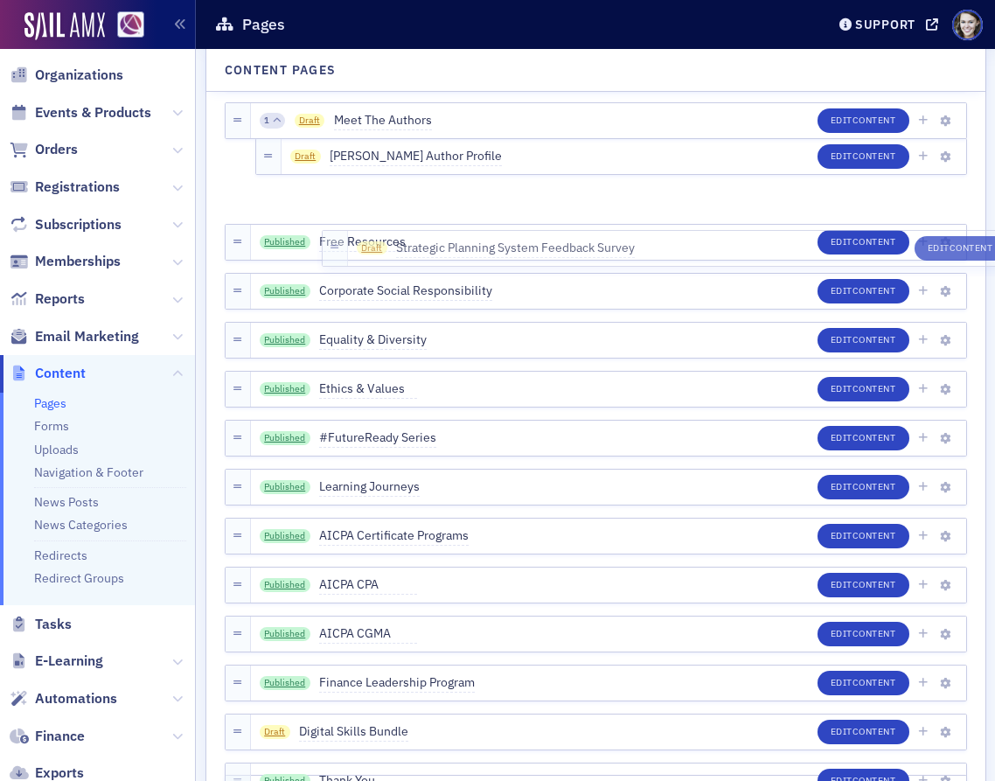
scroll to position [2584, 0]
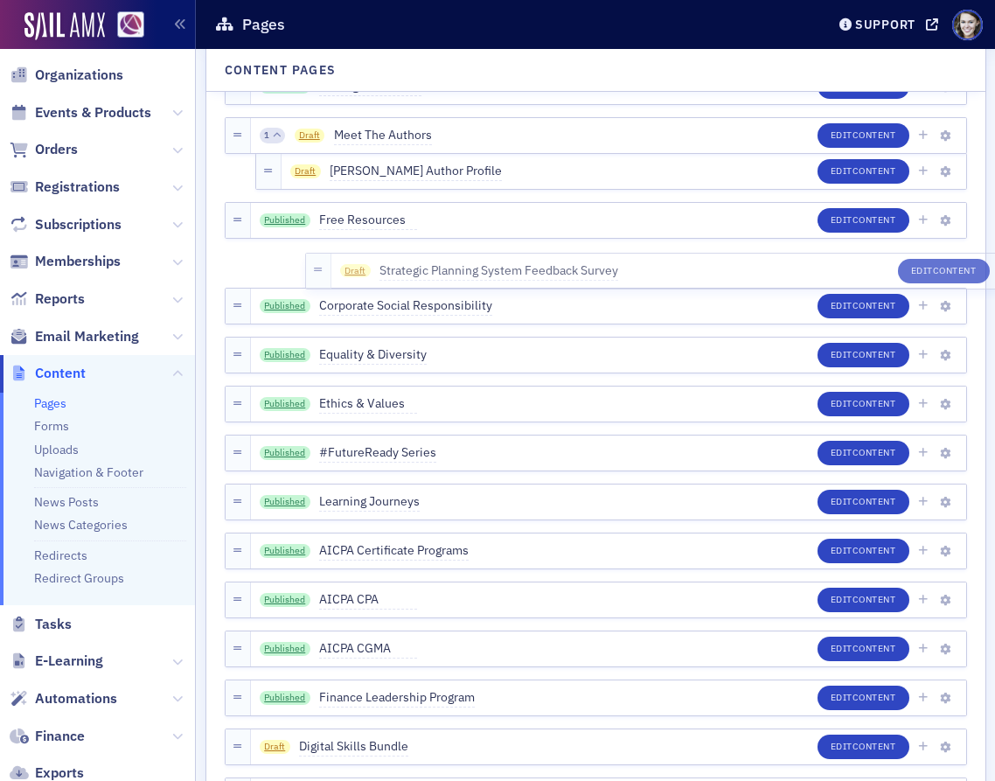
drag, startPoint x: 234, startPoint y: 567, endPoint x: 314, endPoint y: 256, distance: 320.8
click at [314, 256] on div "Published Member Benefits Edit Content Published Featured Events Edit Content P…" at bounding box center [596, 158] width 743 height 5225
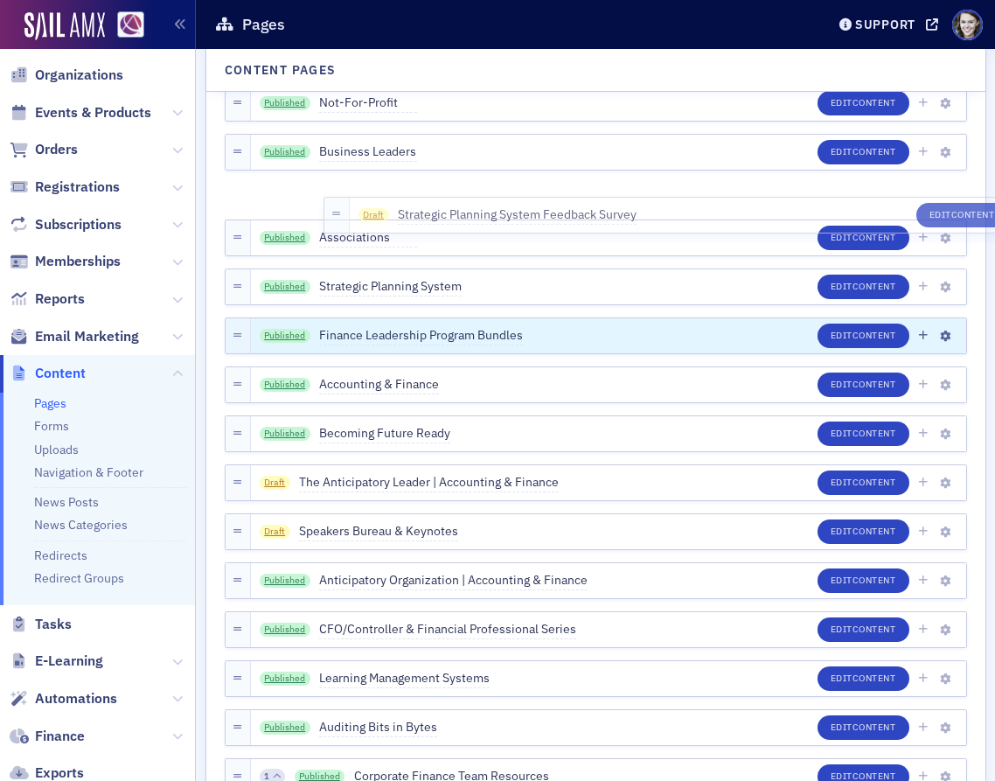
scroll to position [1287, 0]
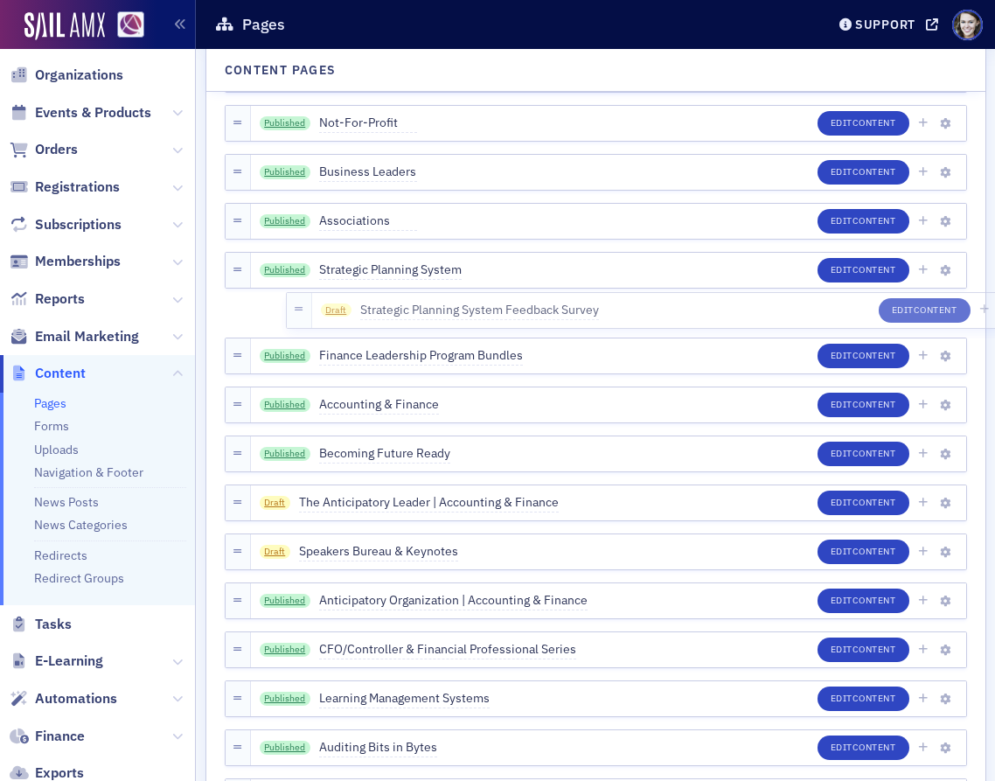
drag, startPoint x: 239, startPoint y: 515, endPoint x: 300, endPoint y: 297, distance: 227.1
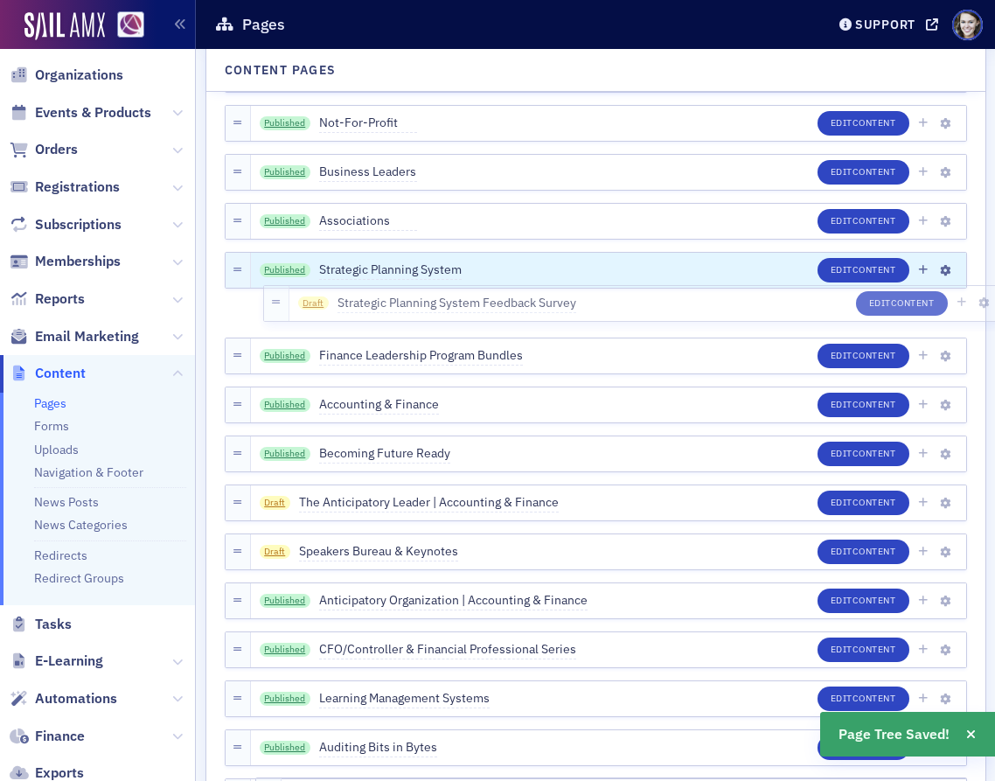
drag, startPoint x: 238, startPoint y: 313, endPoint x: 276, endPoint y: 285, distance: 47.6
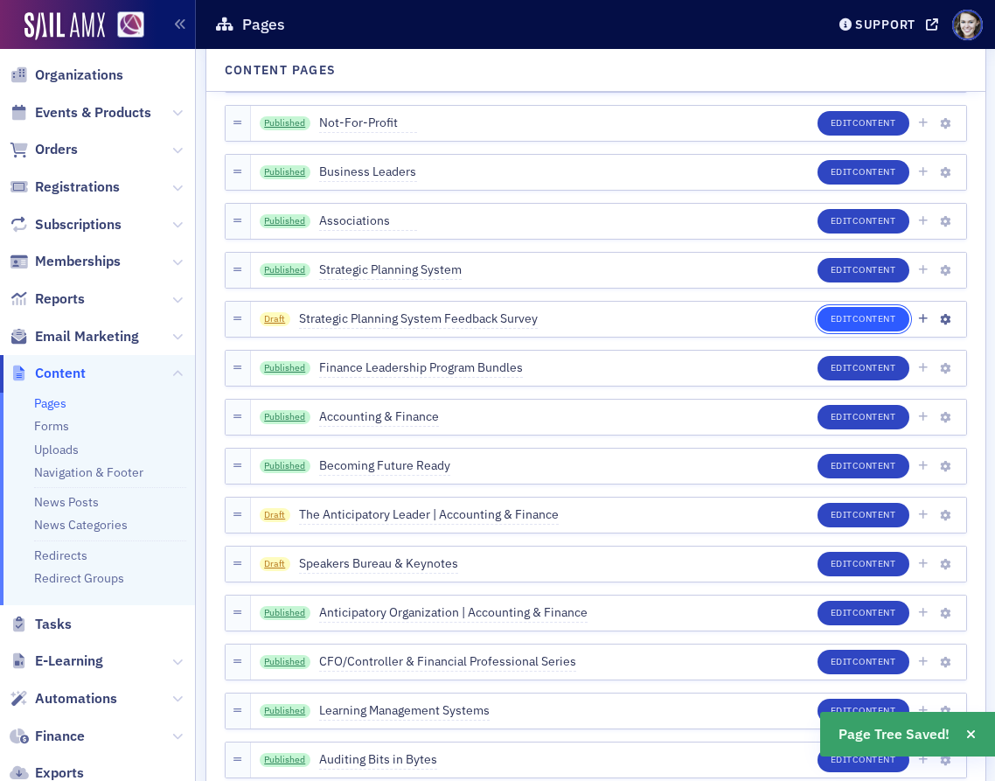
click at [827, 320] on button "Edit Content" at bounding box center [864, 319] width 92 height 24
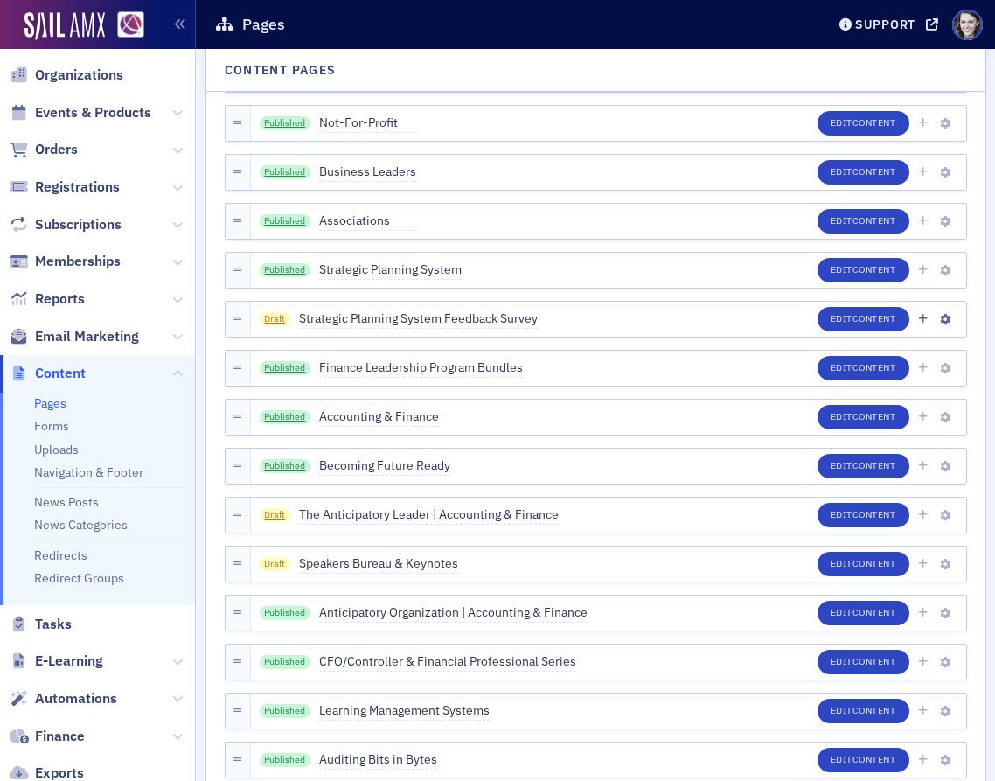
click at [658, 318] on div "Draft Strategic Planning System Feedback Survey Edit Content" at bounding box center [609, 319] width 716 height 35
click at [897, 325] on button "Edit Content" at bounding box center [864, 319] width 92 height 24
click at [945, 320] on icon "button" at bounding box center [945, 320] width 10 height 10
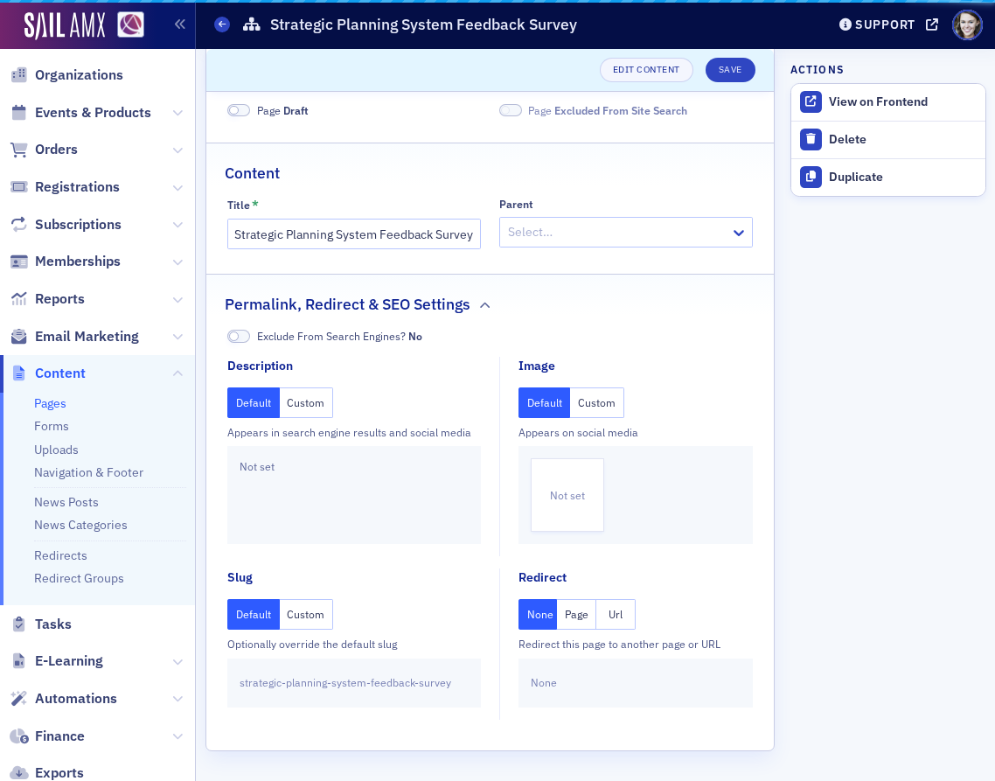
click at [921, 324] on aside "Actions View on Frontend Delete Duplicate" at bounding box center [889, 402] width 196 height 760
click at [244, 110] on span at bounding box center [238, 110] width 23 height 13
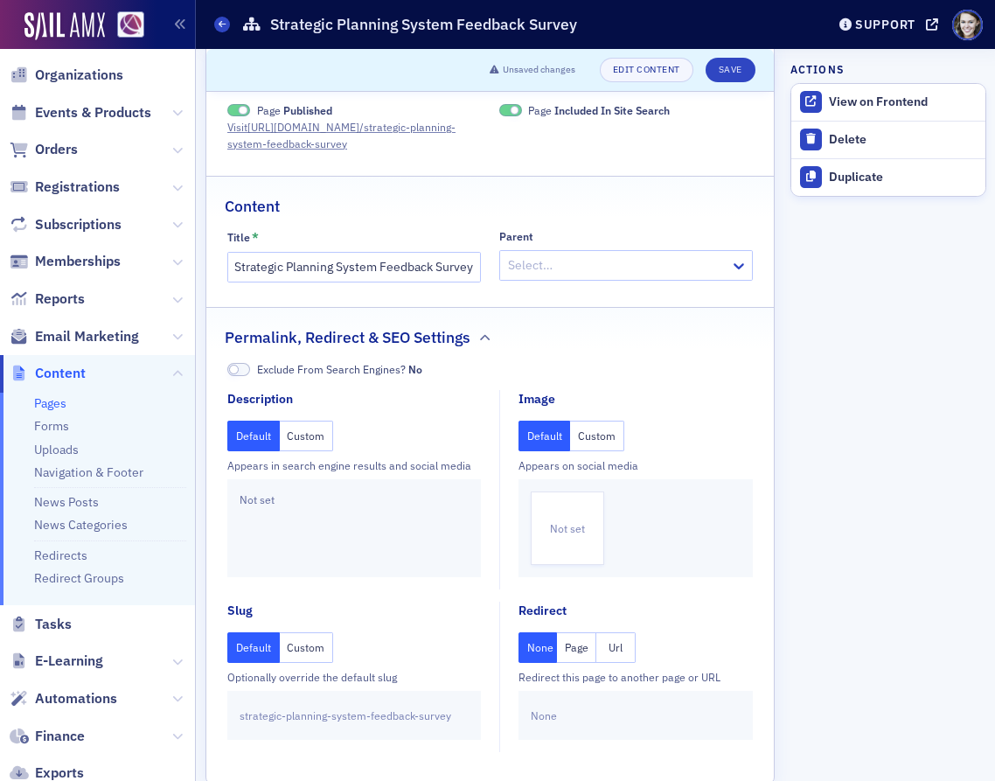
click at [501, 107] on span at bounding box center [510, 110] width 23 height 13
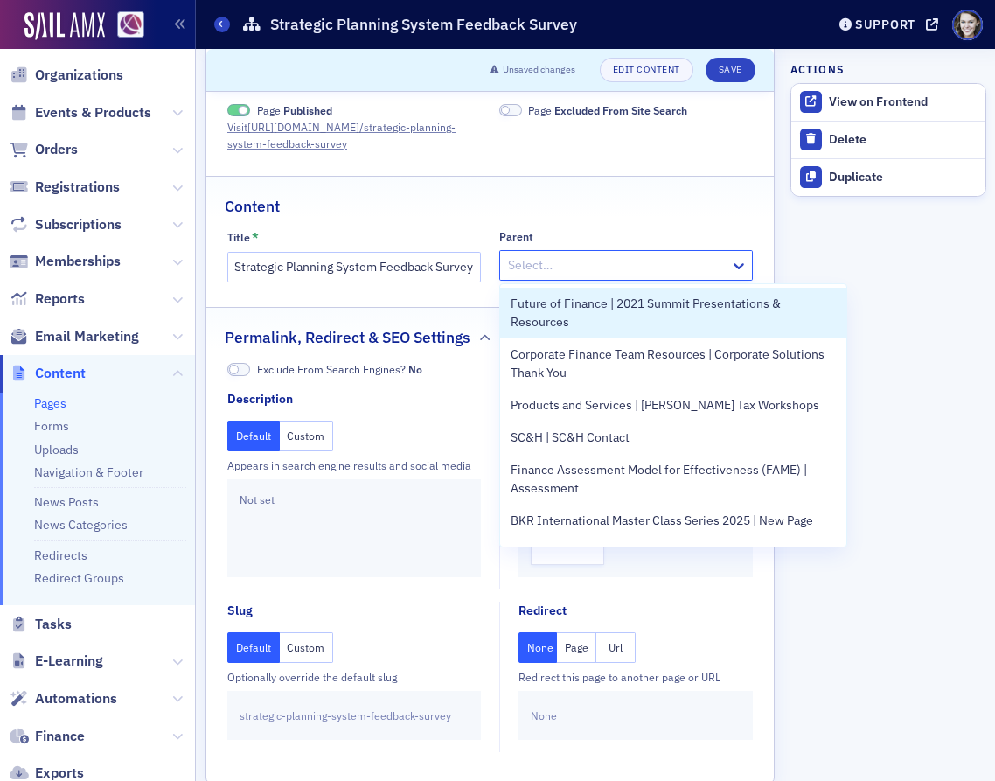
click at [527, 266] on div at bounding box center [617, 266] width 222 height 22
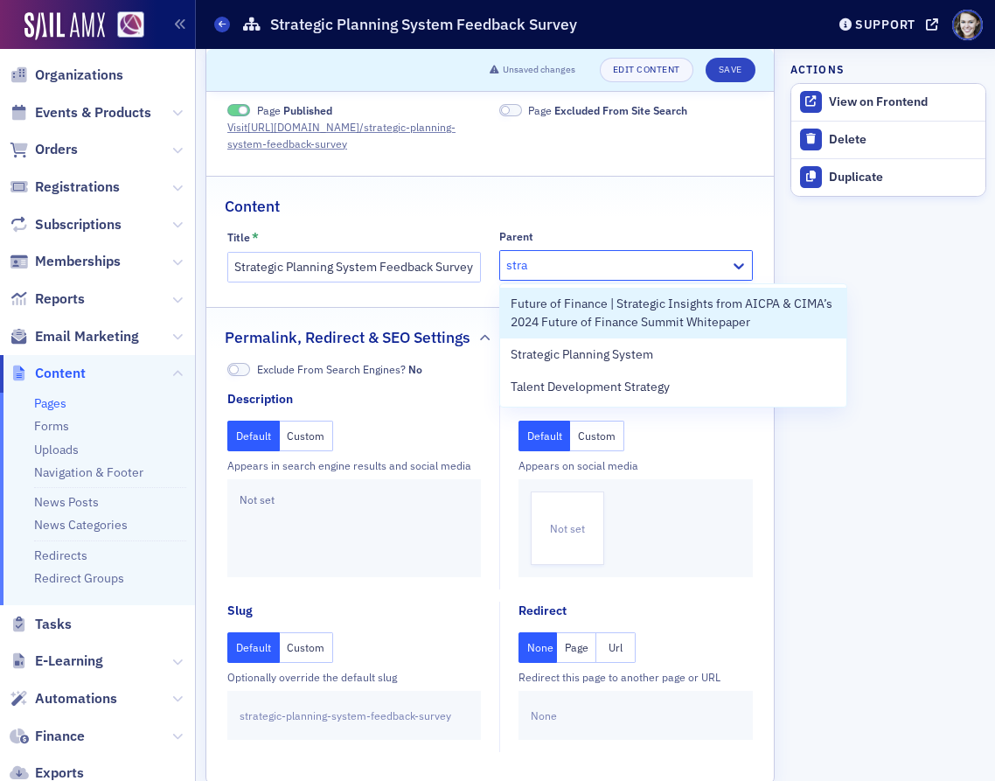
type input "strat"
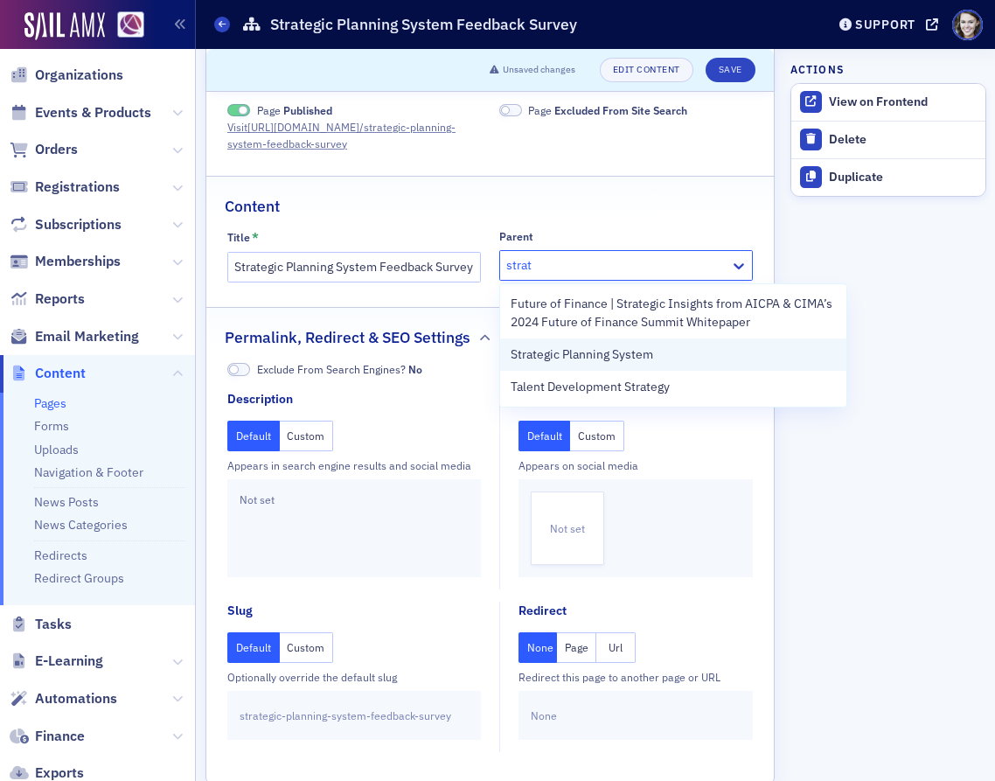
click at [571, 354] on span "Strategic Planning System" at bounding box center [582, 355] width 143 height 18
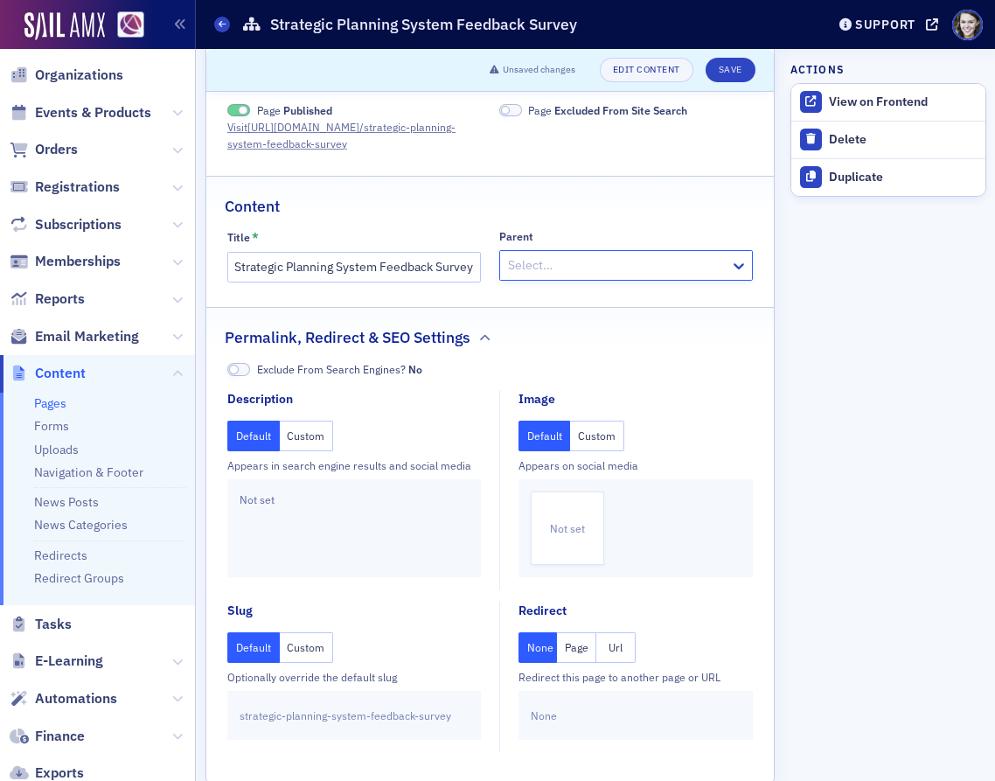
click at [238, 372] on span at bounding box center [238, 369] width 23 height 13
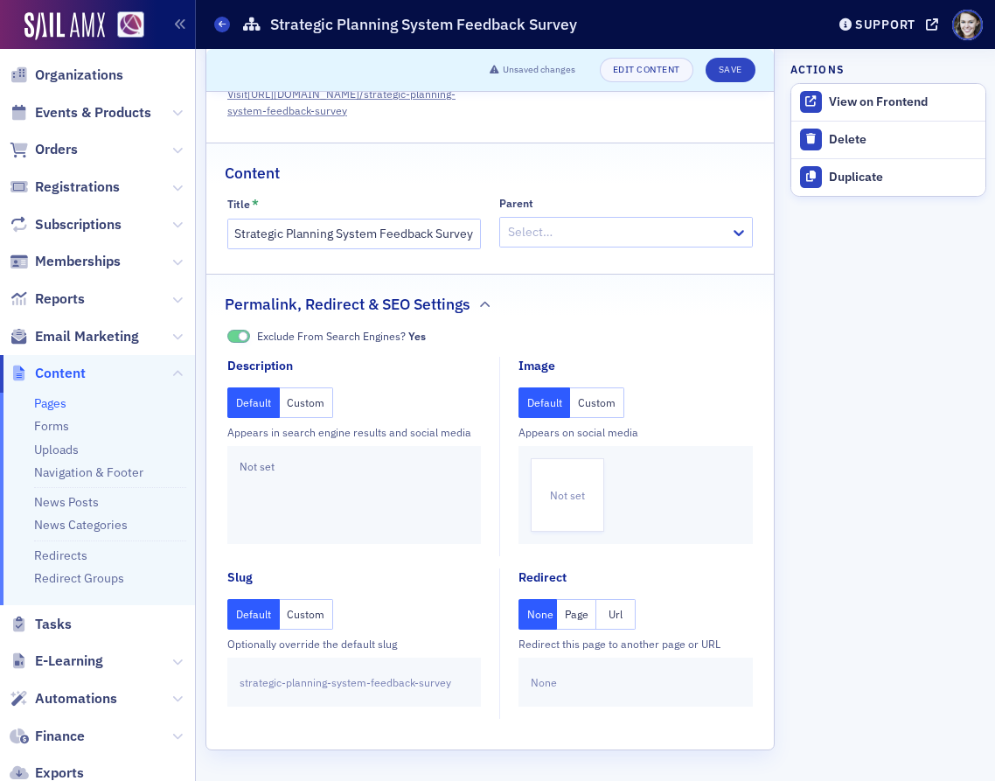
scroll to position [0, 0]
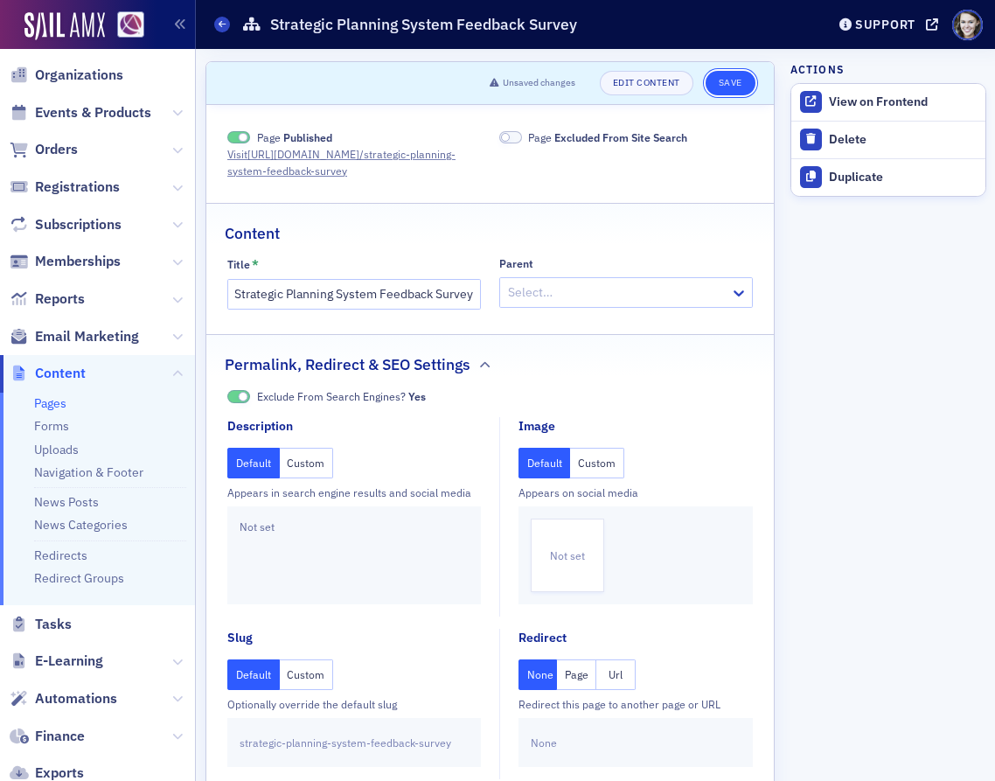
click at [731, 88] on button "Save" at bounding box center [731, 83] width 50 height 24
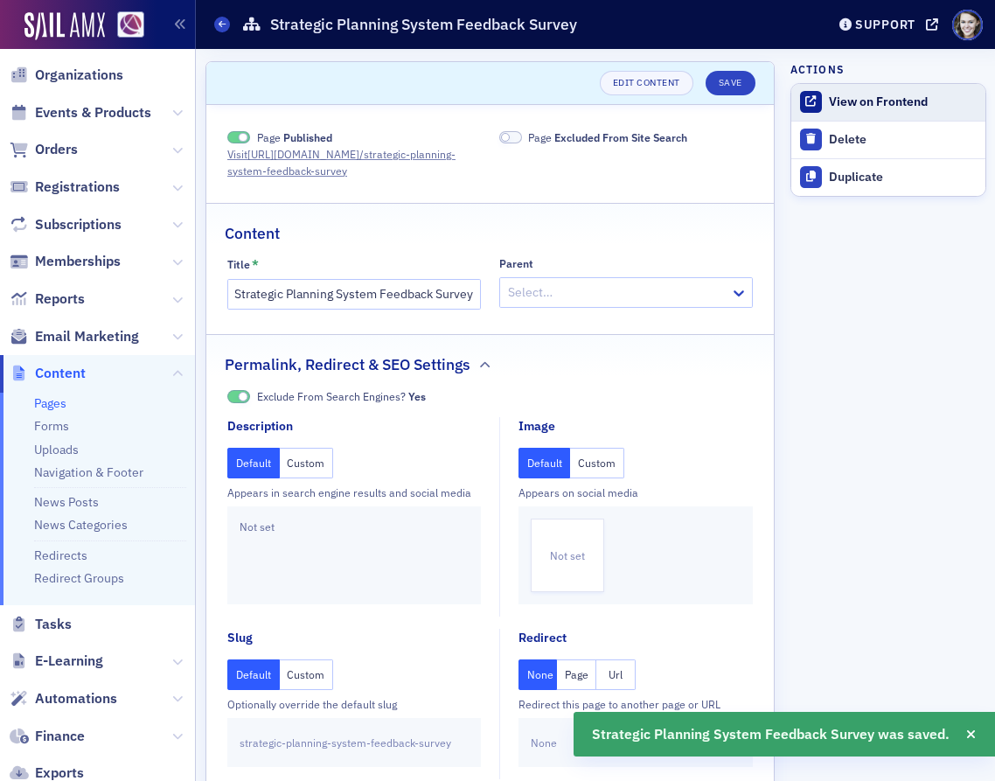
click at [863, 112] on link "View on Frontend" at bounding box center [889, 102] width 194 height 37
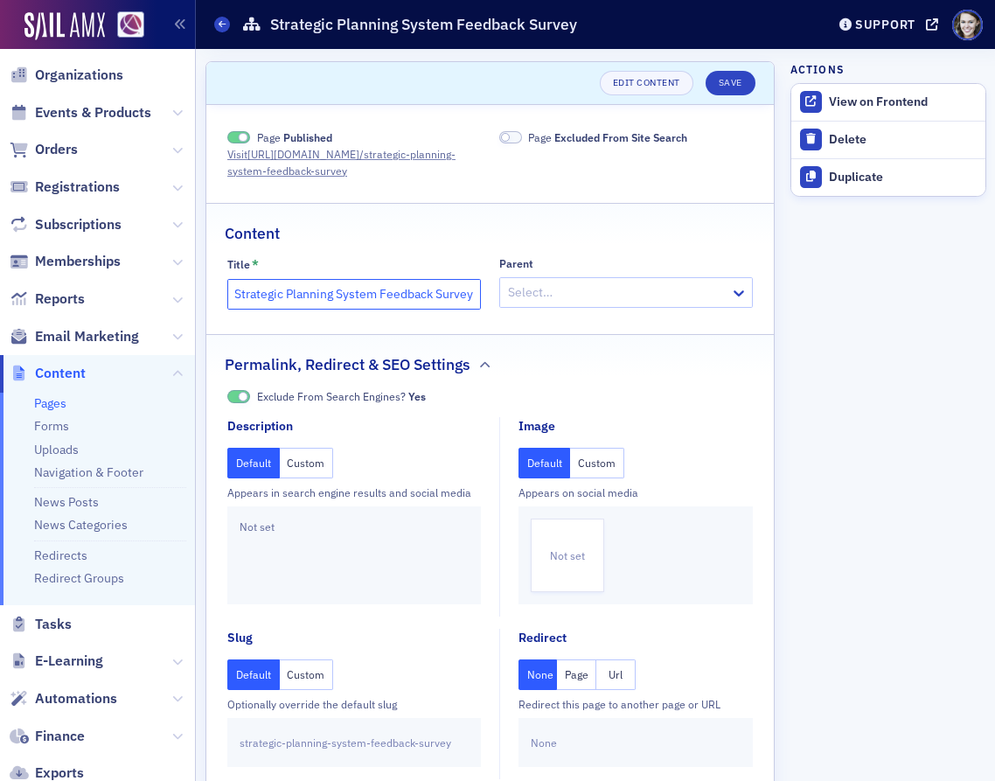
click at [298, 294] on input "Strategic Planning System Feedback Survey" at bounding box center [354, 294] width 254 height 31
click at [350, 298] on input "Strategic Planning System Feedback Survey" at bounding box center [354, 294] width 254 height 31
click at [397, 297] on input "Strategic Planning System Feedback Survey" at bounding box center [354, 294] width 254 height 31
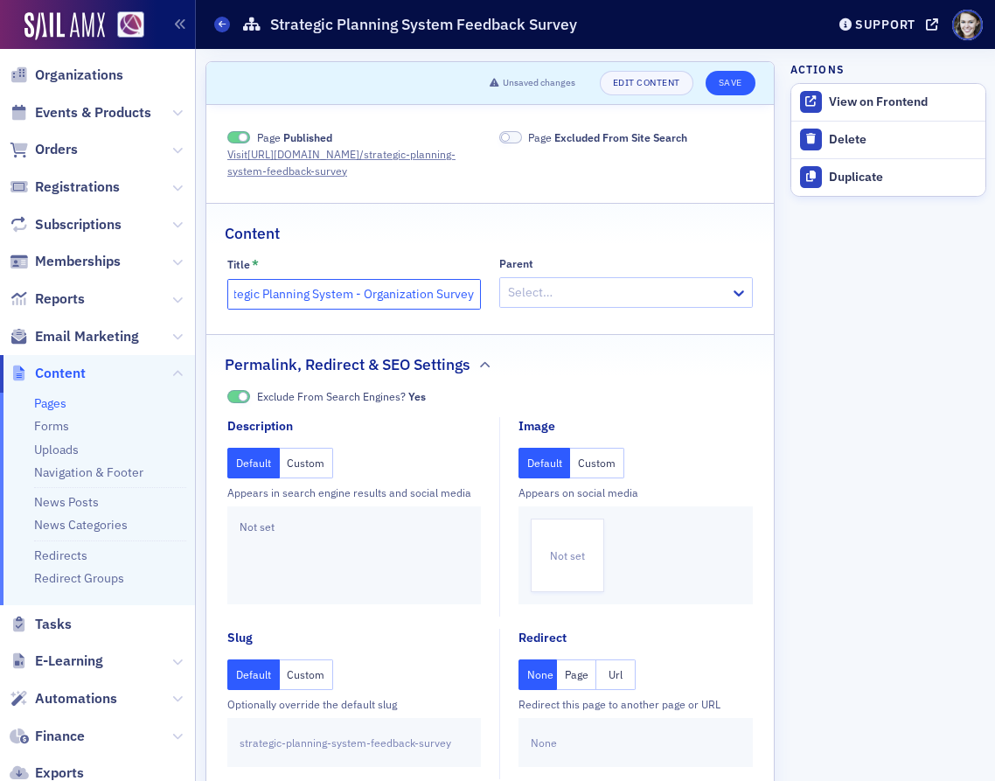
type input "Strategic Planning System - Organization Survey"
click at [727, 88] on button "Save" at bounding box center [731, 83] width 50 height 24
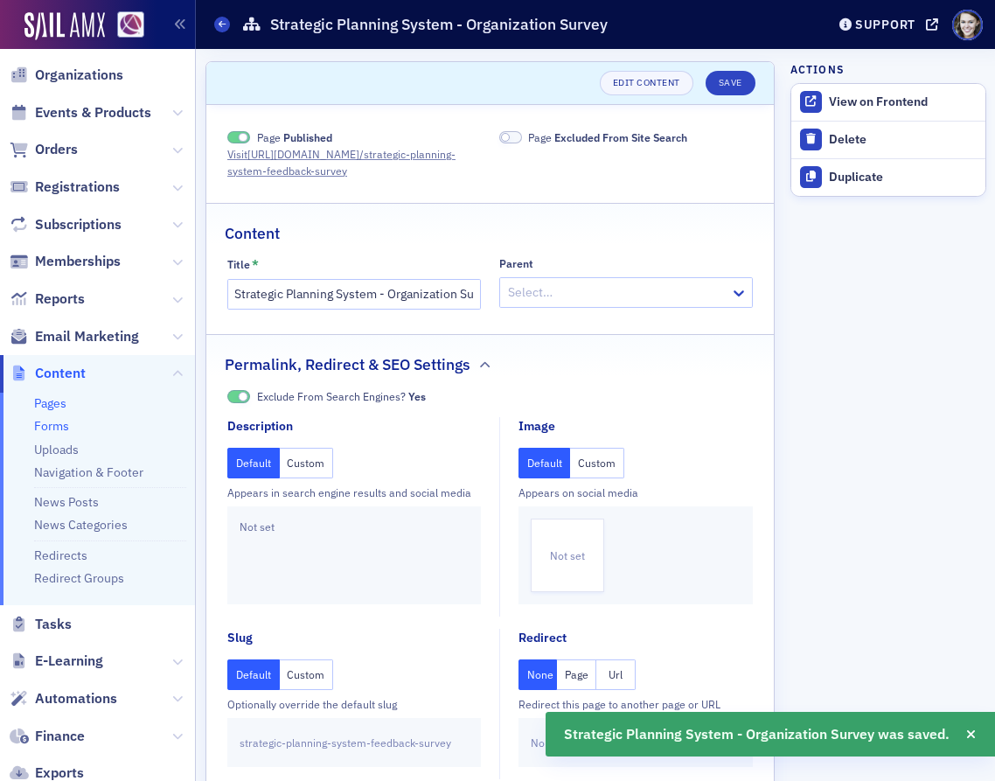
click at [51, 430] on link "Forms" at bounding box center [51, 426] width 35 height 16
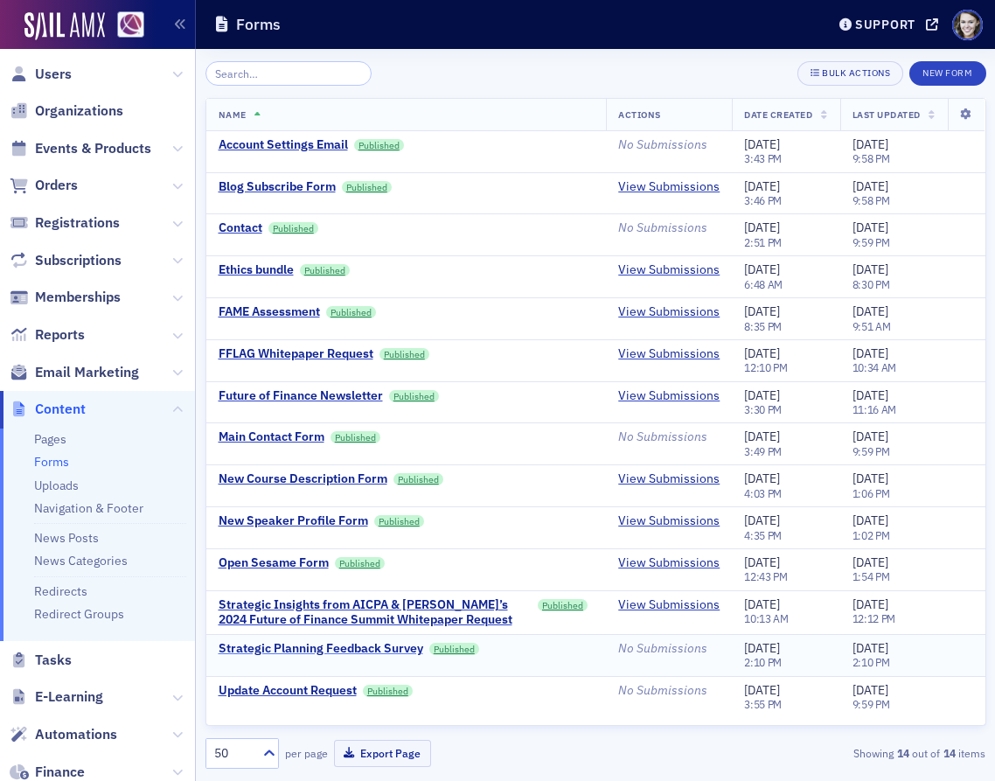
click at [388, 652] on div "Strategic Planning Feedback Survey" at bounding box center [321, 649] width 205 height 16
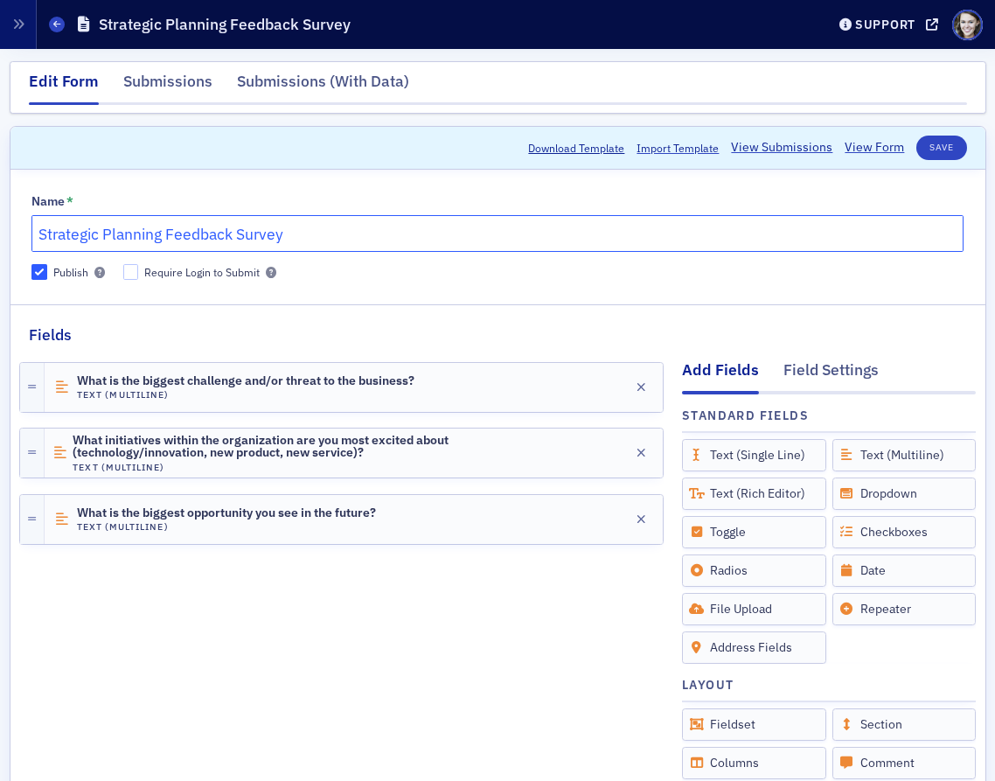
click at [166, 234] on input "Strategic Planning Feedback Survey" at bounding box center [497, 233] width 932 height 37
type input "Strategic Planning System - Organization Survey"
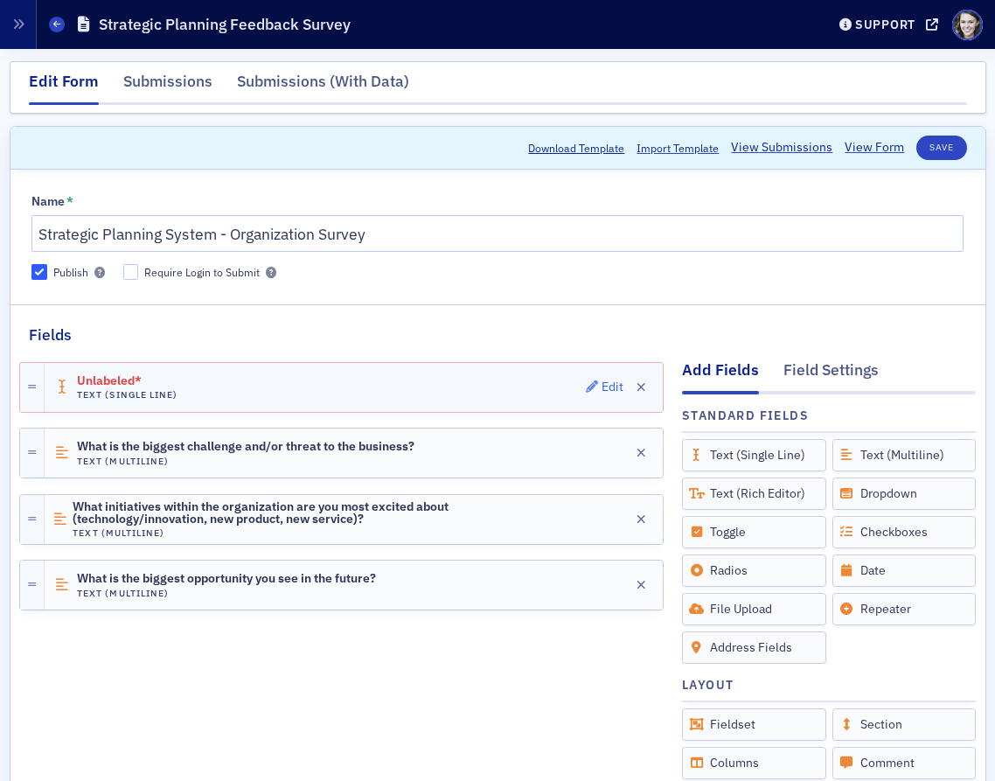
click at [608, 389] on div "Edit" at bounding box center [613, 387] width 22 height 10
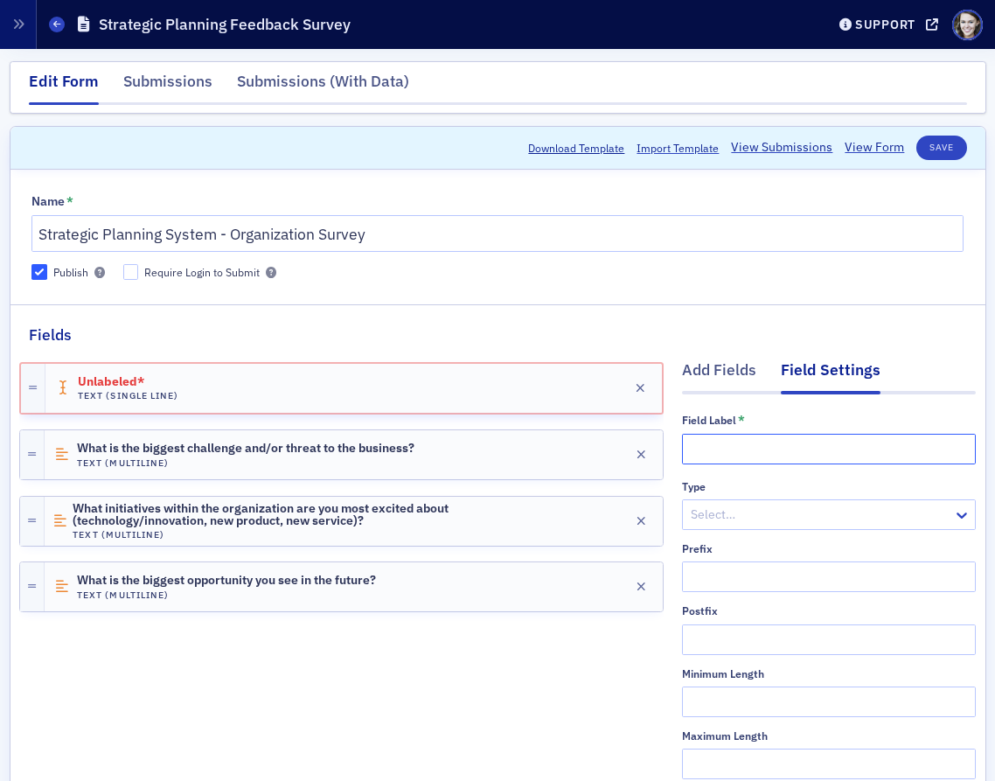
click at [706, 443] on input "text" at bounding box center [829, 449] width 294 height 31
type input "Organization Name"
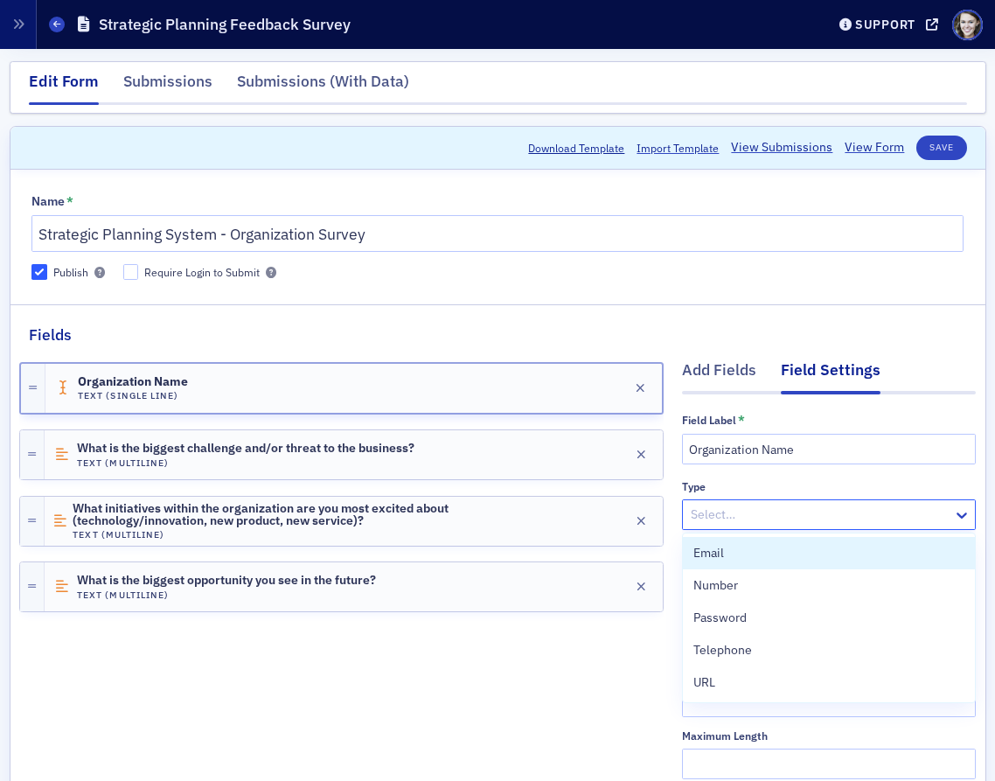
click at [735, 505] on div at bounding box center [820, 515] width 262 height 22
click at [772, 478] on div "Field Label * Organization Name Type Email, 1 of 5. 5 results available. Use Up…" at bounding box center [829, 707] width 294 height 589
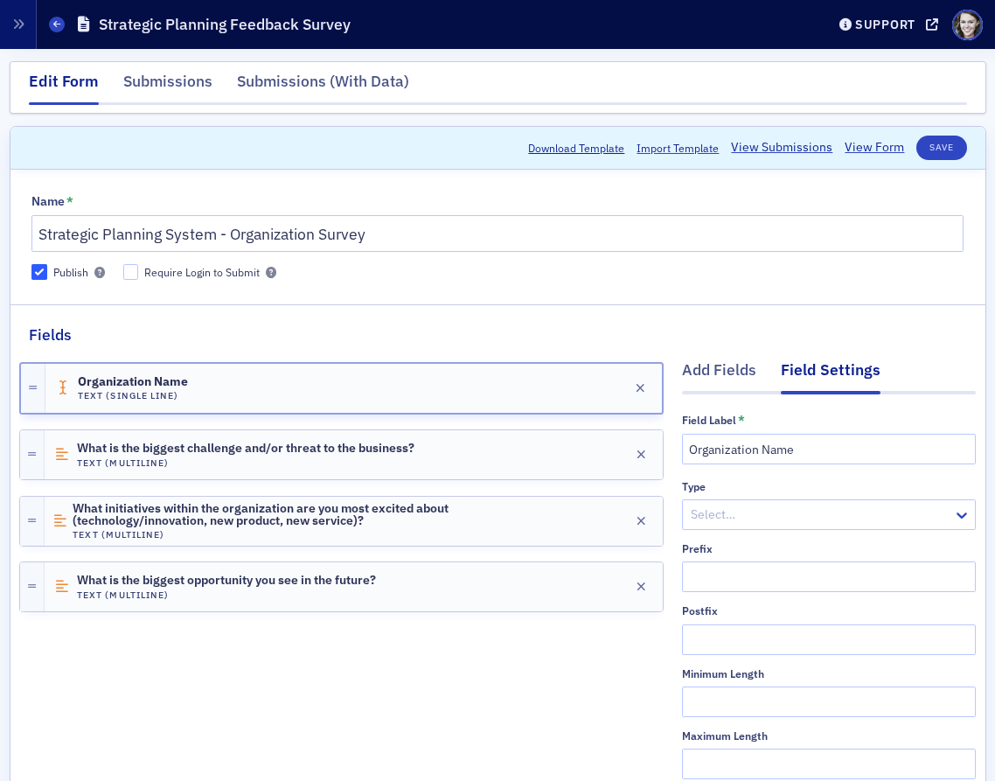
scroll to position [14, 0]
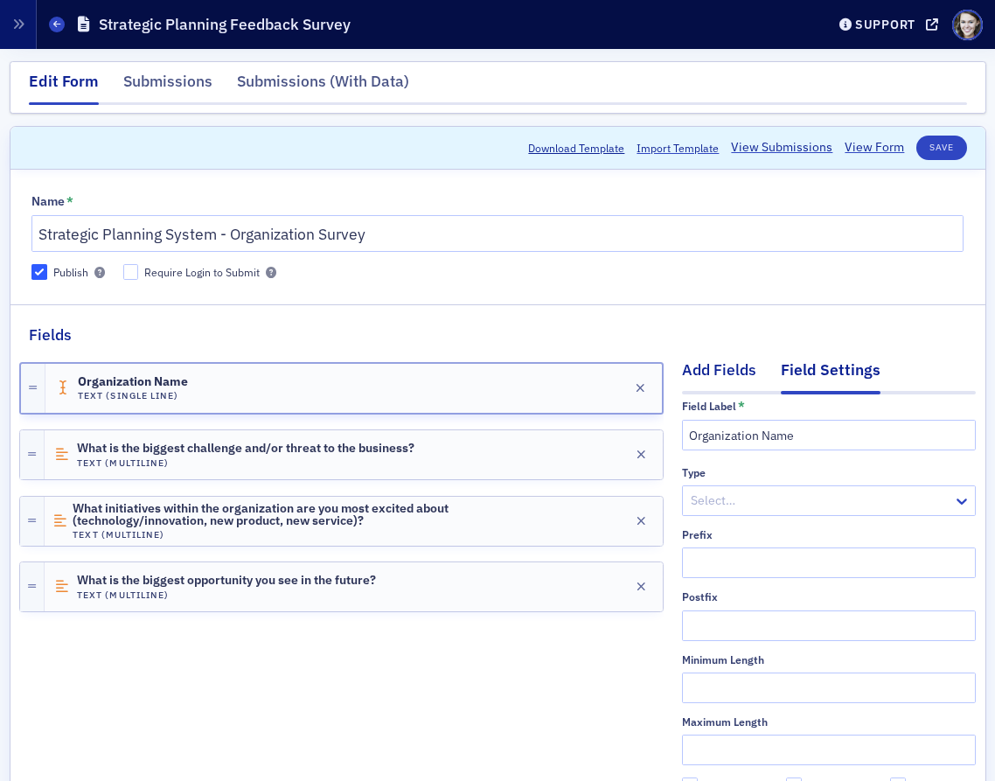
click at [751, 370] on div "Add Fields" at bounding box center [719, 375] width 74 height 32
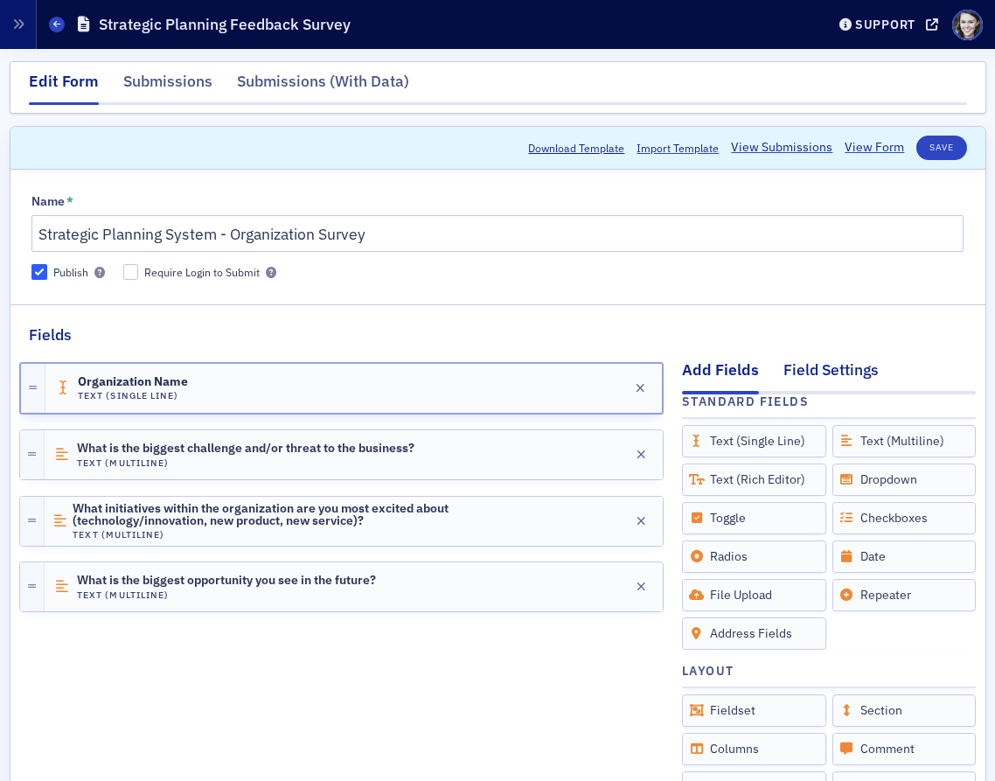
click at [819, 377] on div "Field Settings" at bounding box center [831, 375] width 95 height 32
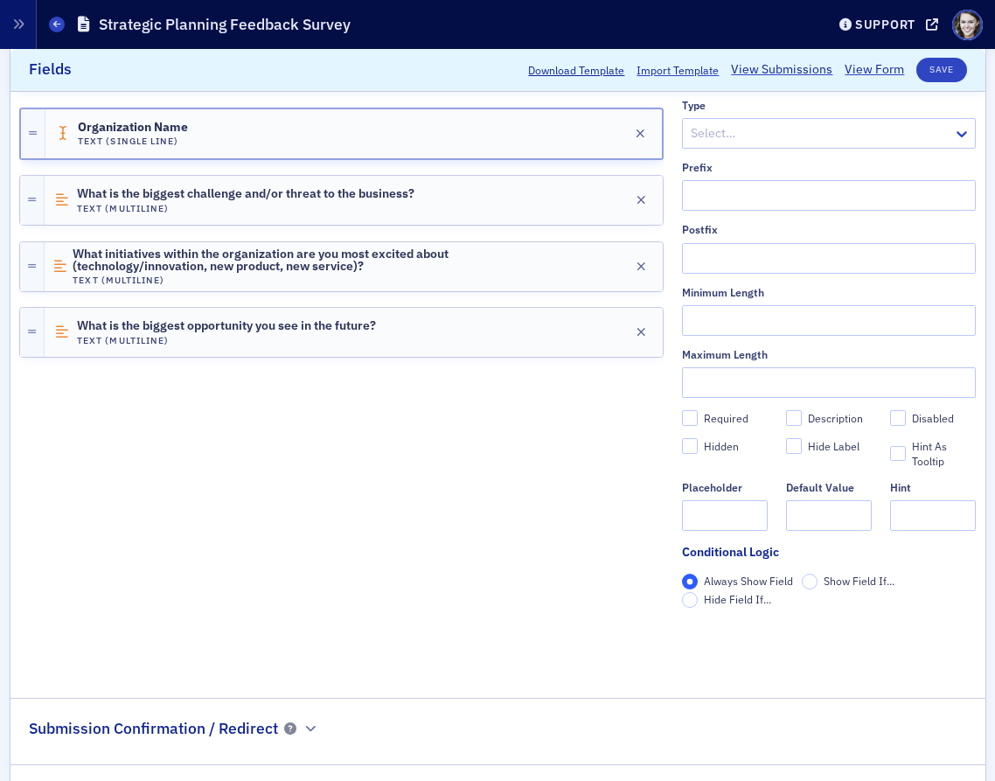
scroll to position [455, 0]
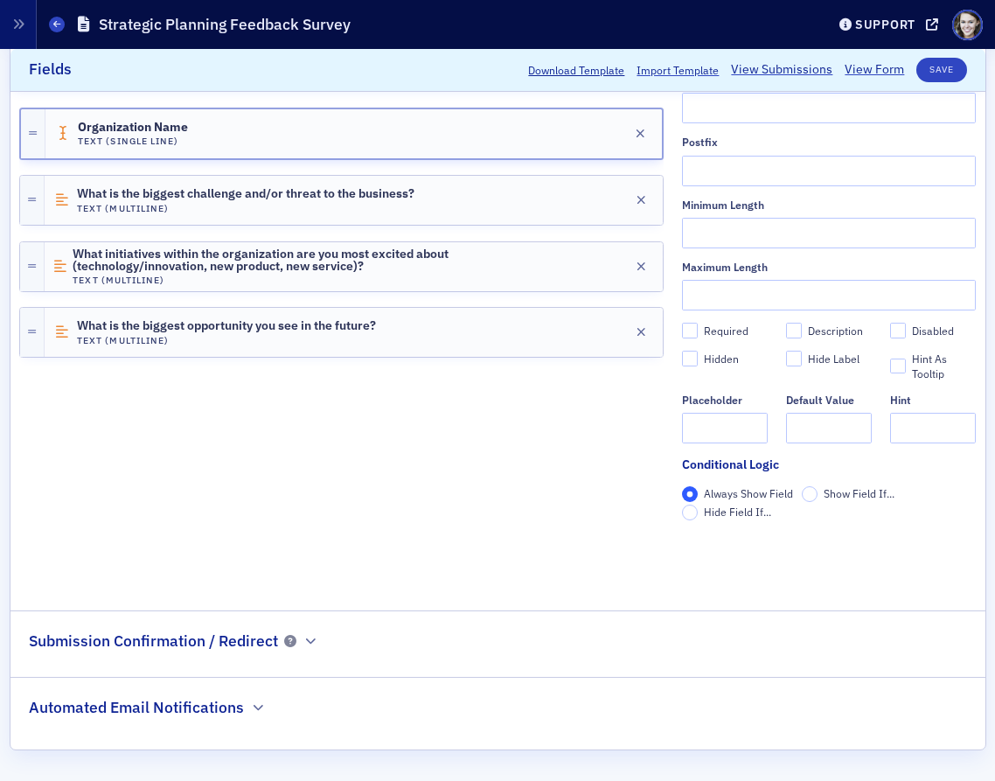
click at [721, 326] on div "Required" at bounding box center [726, 331] width 45 height 15
click at [698, 326] on input "Required" at bounding box center [690, 331] width 16 height 16
checkbox input "true"
type input "required"
click at [938, 71] on button "Save" at bounding box center [942, 70] width 50 height 24
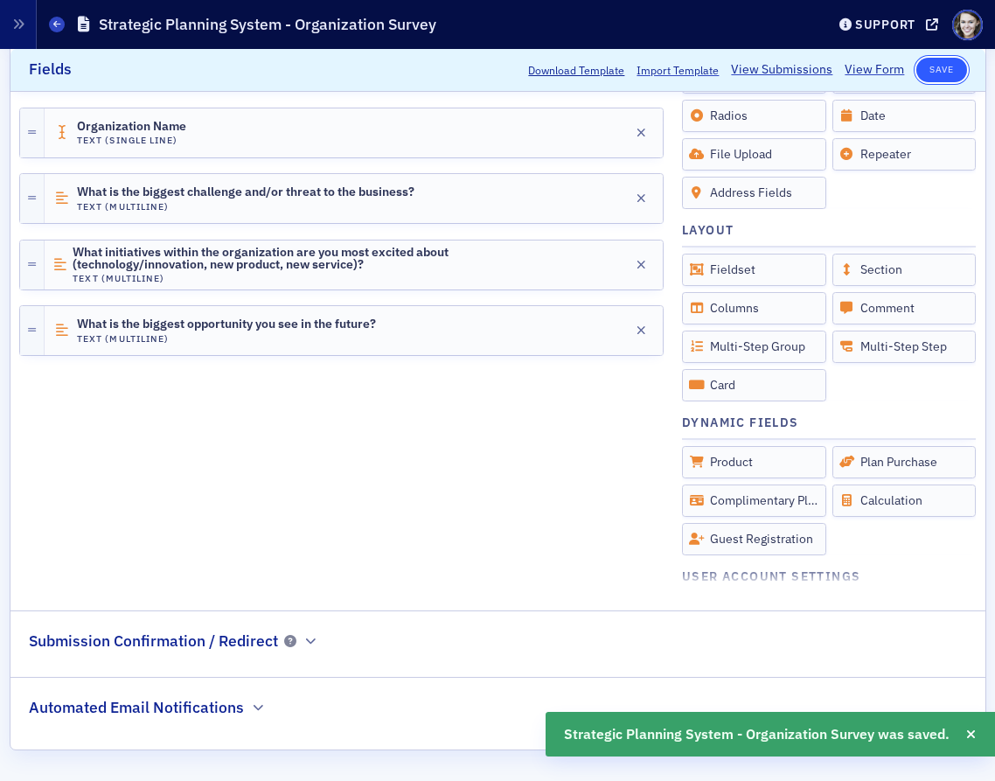
click at [939, 74] on button "Save" at bounding box center [942, 70] width 50 height 24
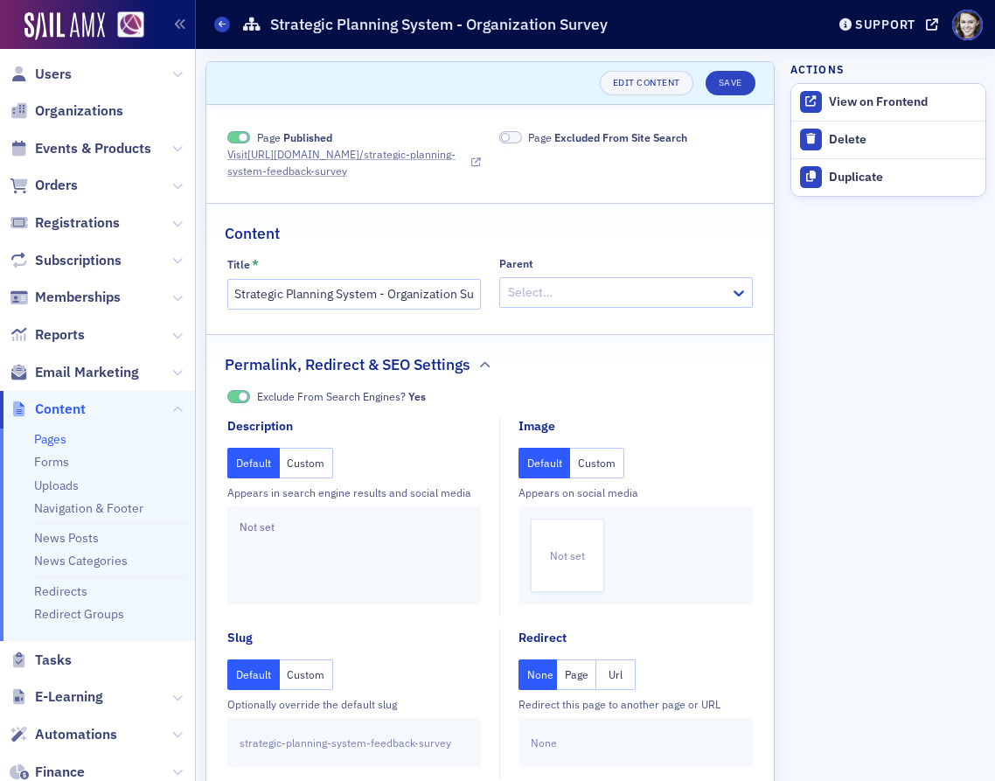
click at [475, 163] on icon at bounding box center [476, 163] width 10 height 10
click at [332, 298] on input "Strategic Planning System - Organization Survey" at bounding box center [354, 294] width 254 height 31
click at [335, 749] on span "strategic-planning-system-feedback-survey" at bounding box center [346, 743] width 212 height 16
click at [374, 744] on span "strategic-planning-system-feedback-survey" at bounding box center [346, 743] width 212 height 16
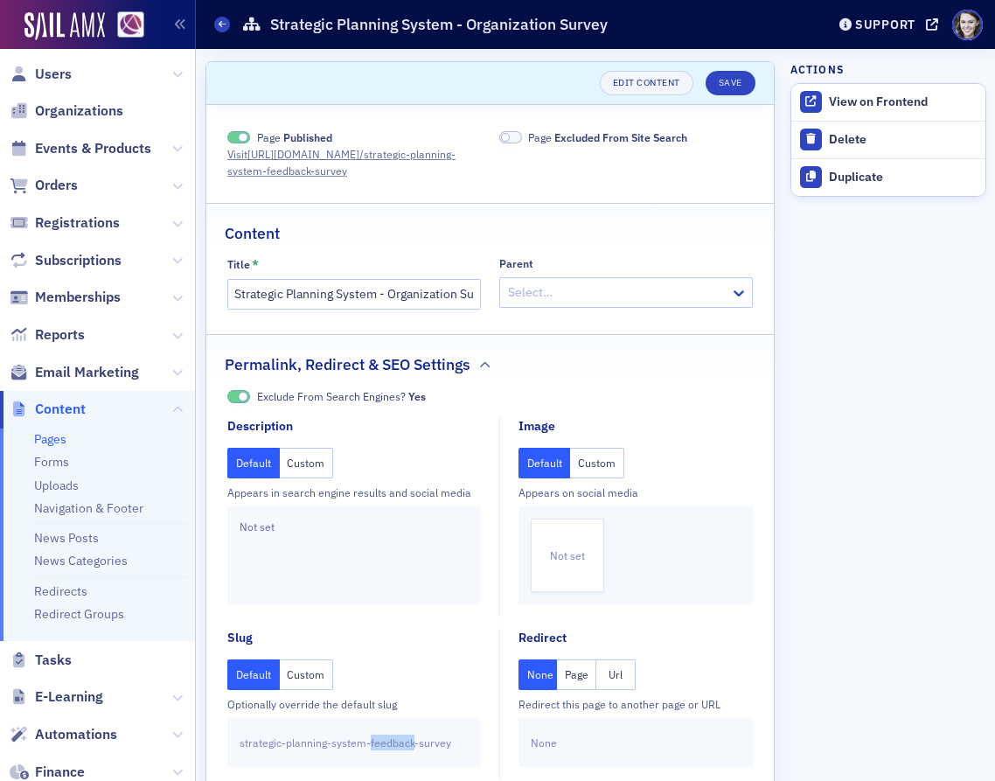
click at [304, 681] on button "Custom" at bounding box center [307, 675] width 54 height 31
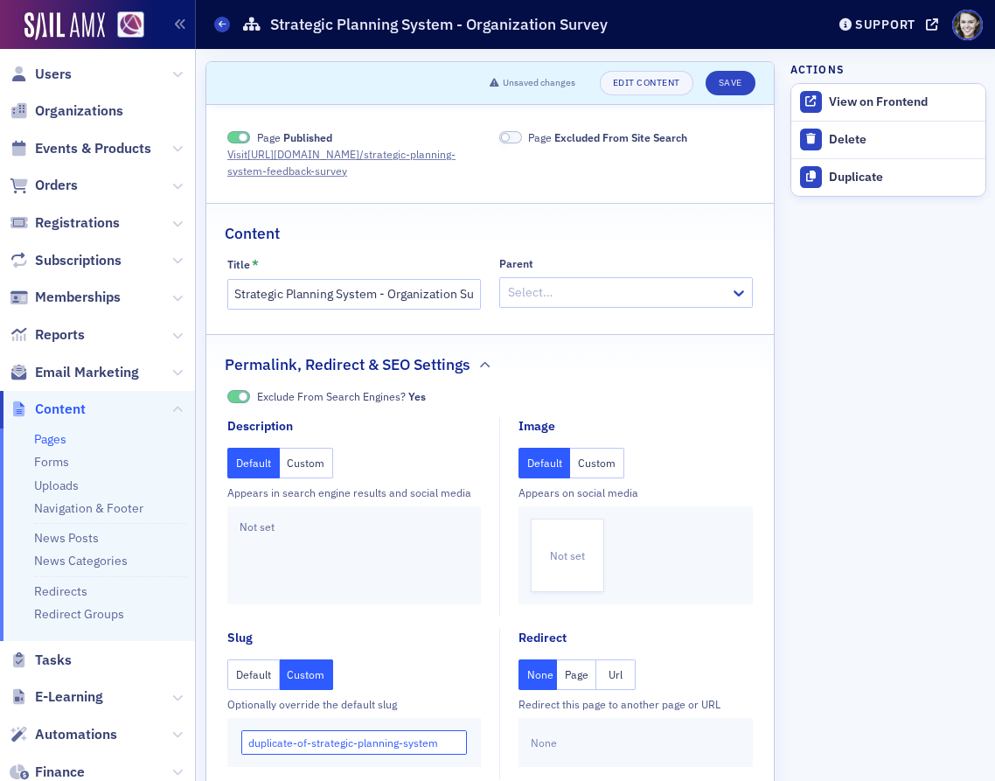
click at [381, 745] on input "duplicate-of-strategic-planning-system" at bounding box center [354, 742] width 226 height 24
drag, startPoint x: 313, startPoint y: 746, endPoint x: 230, endPoint y: 749, distance: 83.1
click at [230, 749] on div "duplicate-of-strategic-organization-system" at bounding box center [354, 742] width 254 height 49
click at [313, 748] on input "strategic-organization-system" at bounding box center [354, 742] width 226 height 24
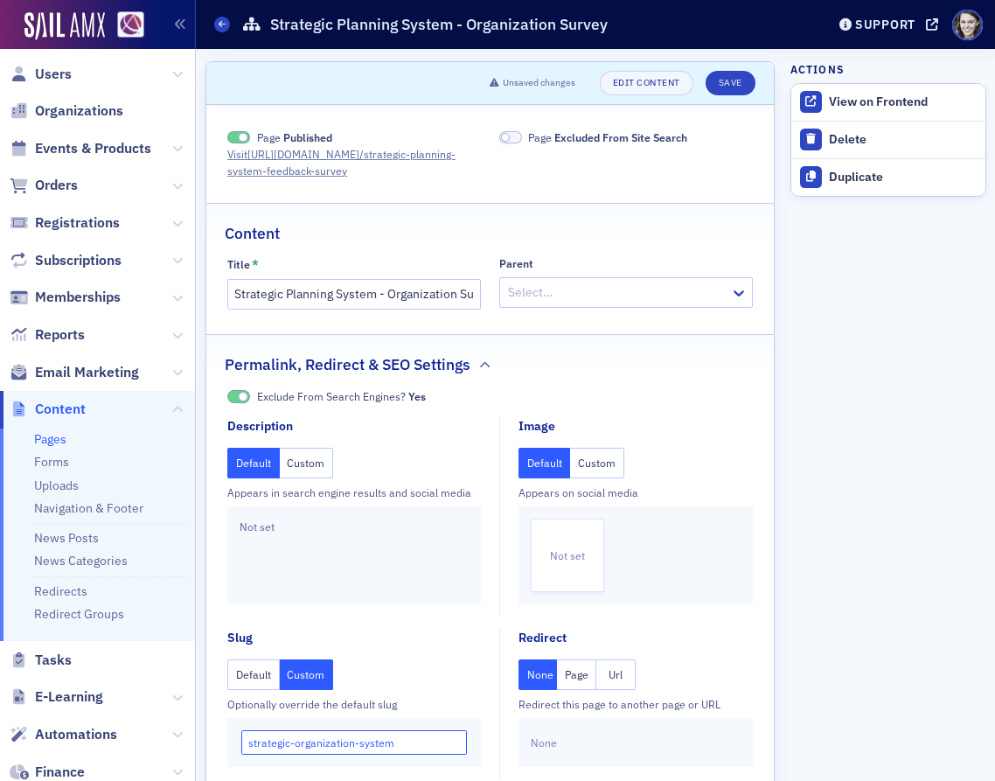
click at [313, 748] on input "strategic-organization-system" at bounding box center [354, 742] width 226 height 24
click at [407, 742] on input "strategic-planning-system" at bounding box center [354, 742] width 226 height 24
type input "strategic-planning-system-organization-survey"
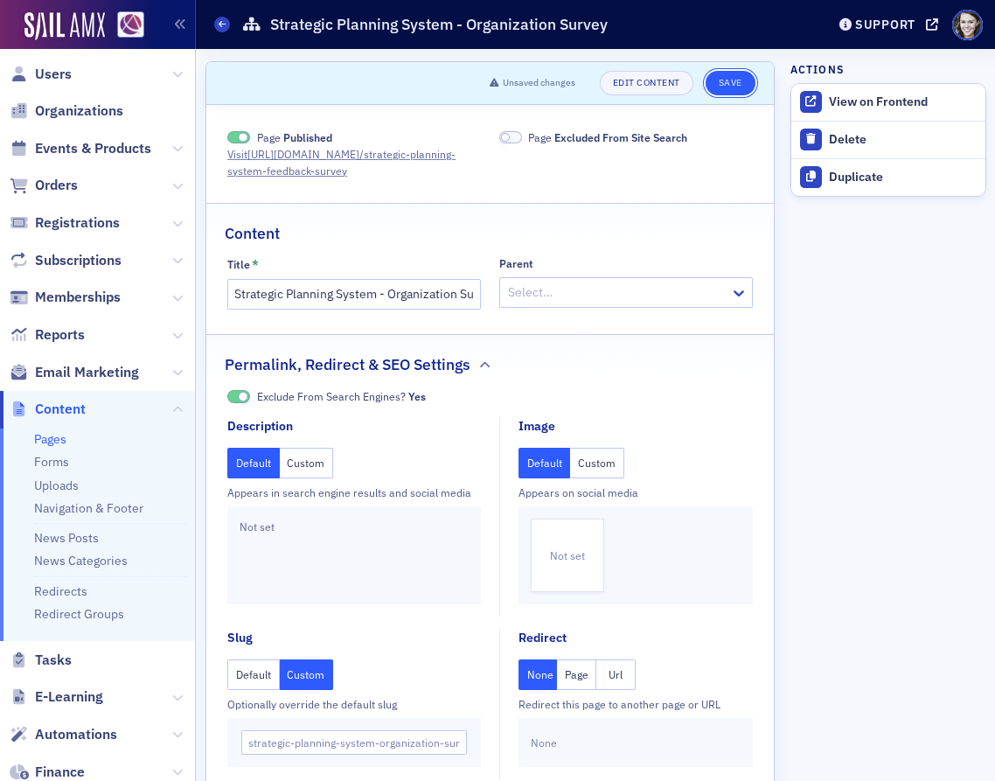
click at [727, 90] on button "Save" at bounding box center [731, 83] width 50 height 24
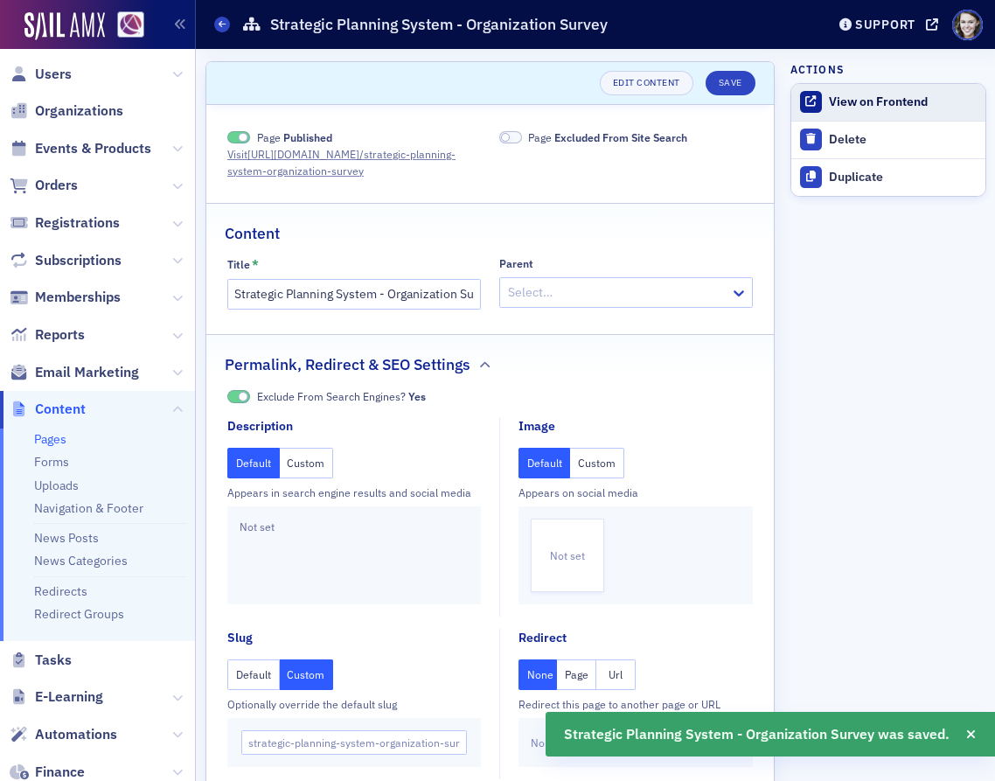
click at [862, 102] on div "View on Frontend" at bounding box center [902, 102] width 147 height 16
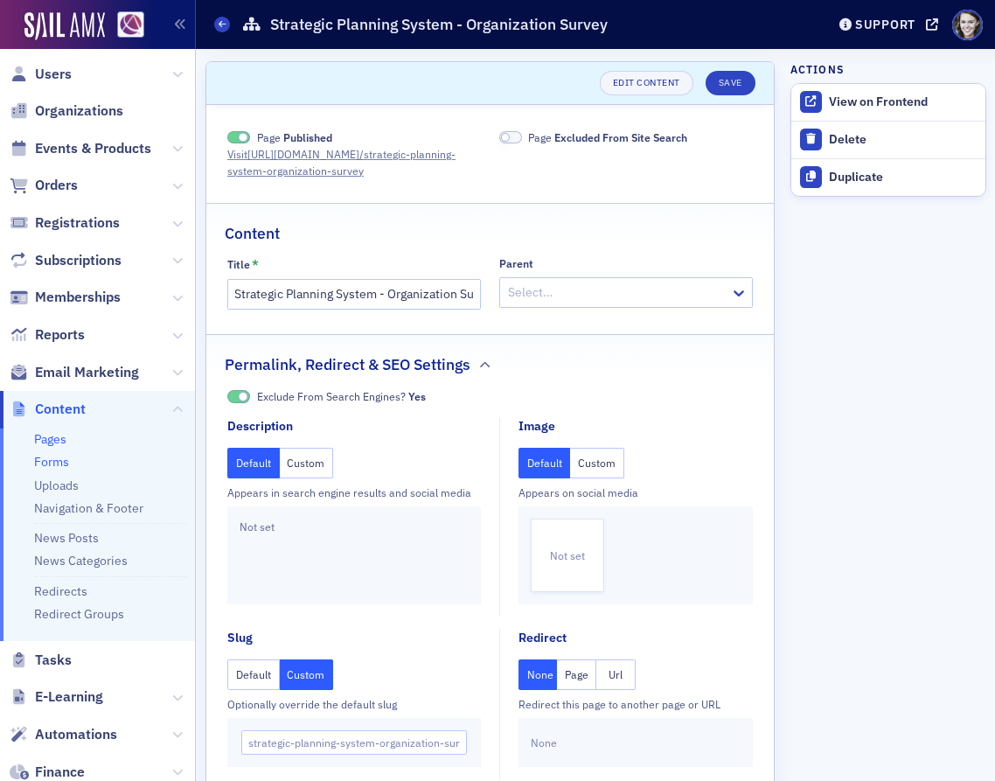
click at [54, 466] on link "Forms" at bounding box center [51, 462] width 35 height 16
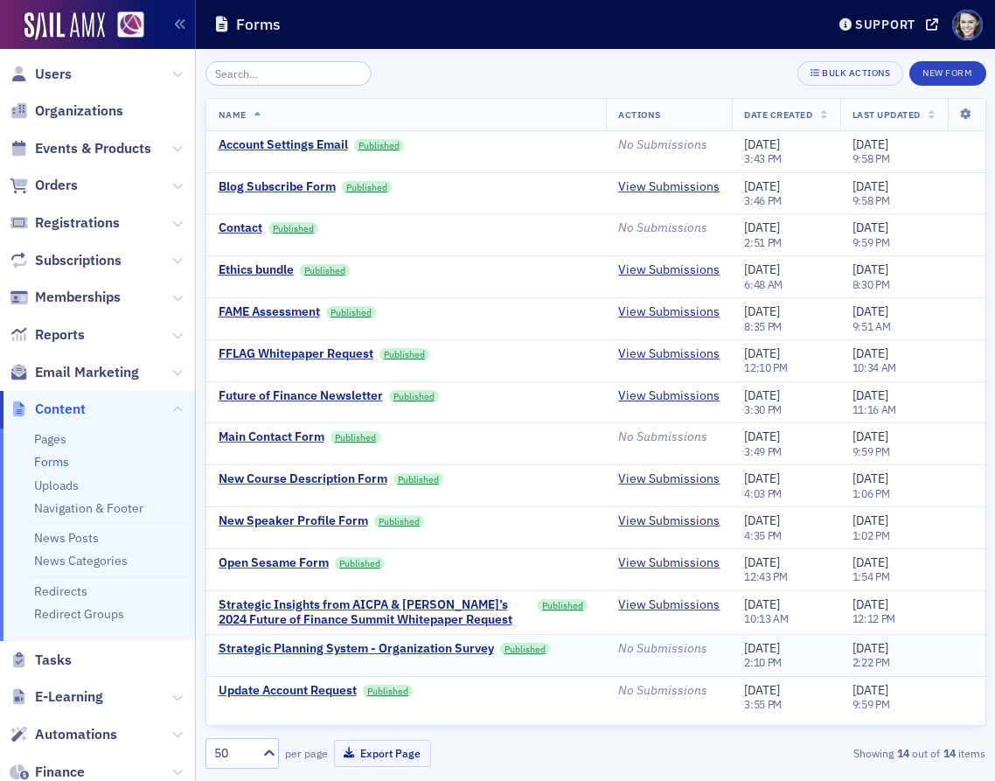
click at [585, 654] on div "Strategic Planning System - Organization Survey Published" at bounding box center [407, 649] width 376 height 16
click at [418, 652] on div "Strategic Planning System - Organization Survey" at bounding box center [357, 649] width 276 height 16
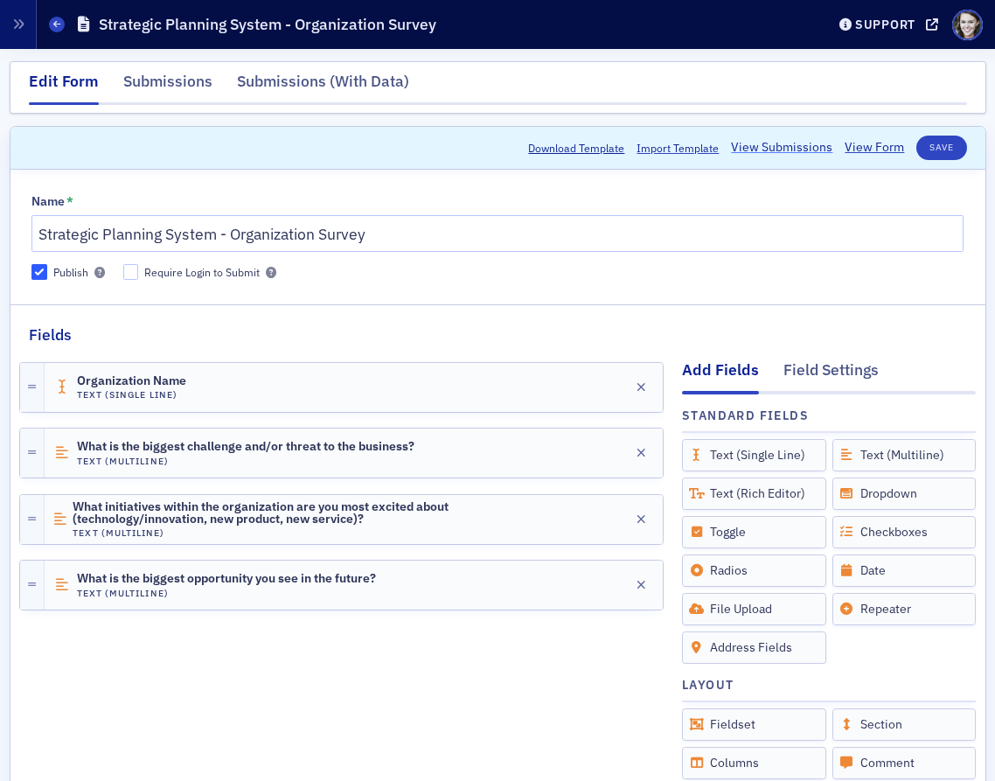
click at [763, 149] on link "View Submissions" at bounding box center [781, 147] width 101 height 18
